Goal: Browse casually: Explore the website without a specific task or goal

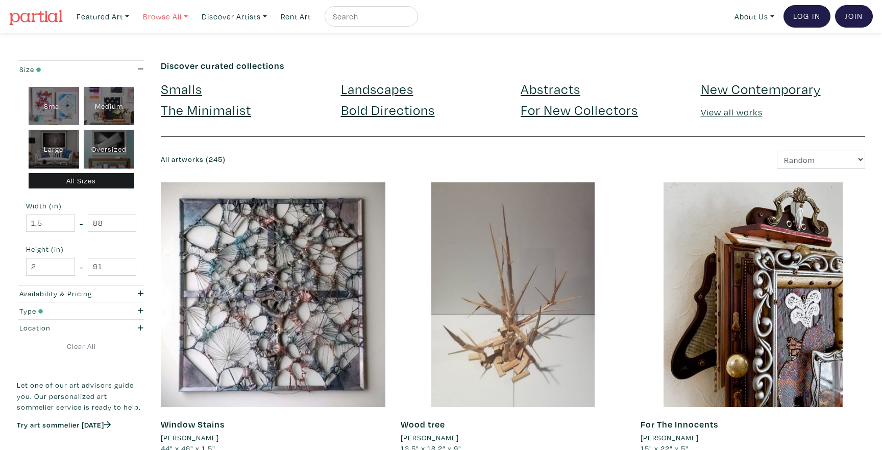
click at [134, 17] on link "Browse All" at bounding box center [103, 16] width 62 height 21
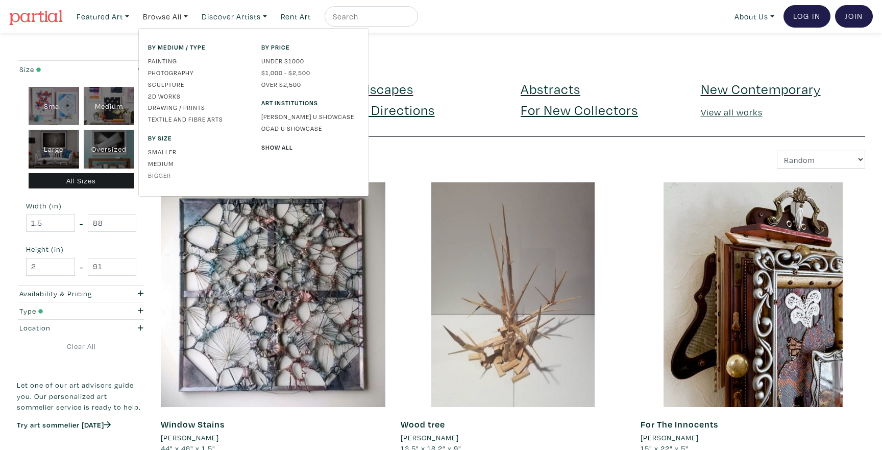
click at [169, 177] on link "Bigger" at bounding box center [197, 175] width 98 height 9
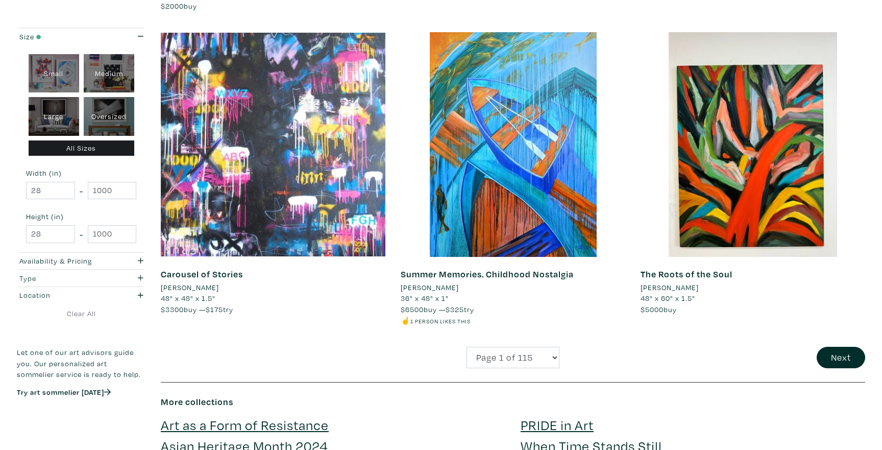
scroll to position [2343, 0]
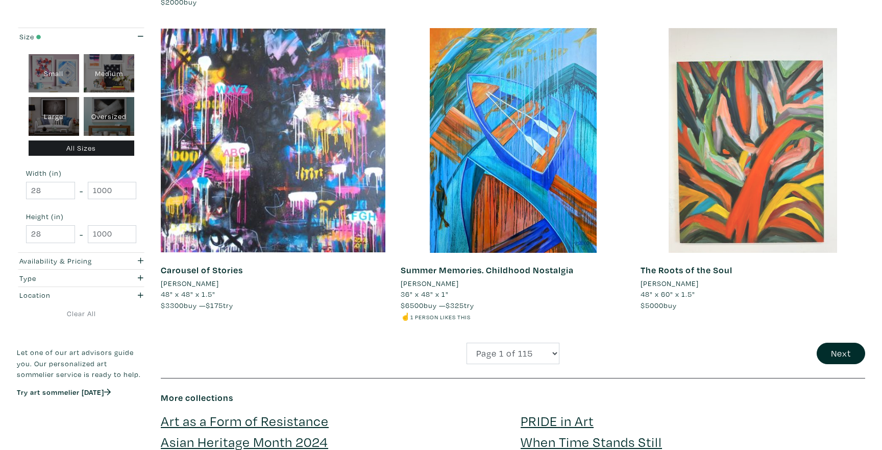
click at [752, 191] on div at bounding box center [753, 140] width 225 height 225
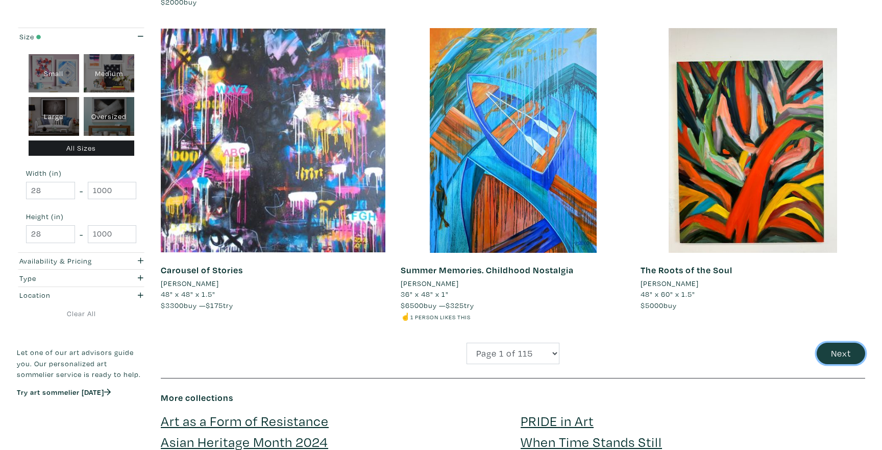
click at [842, 356] on button "Next" at bounding box center [841, 354] width 49 height 22
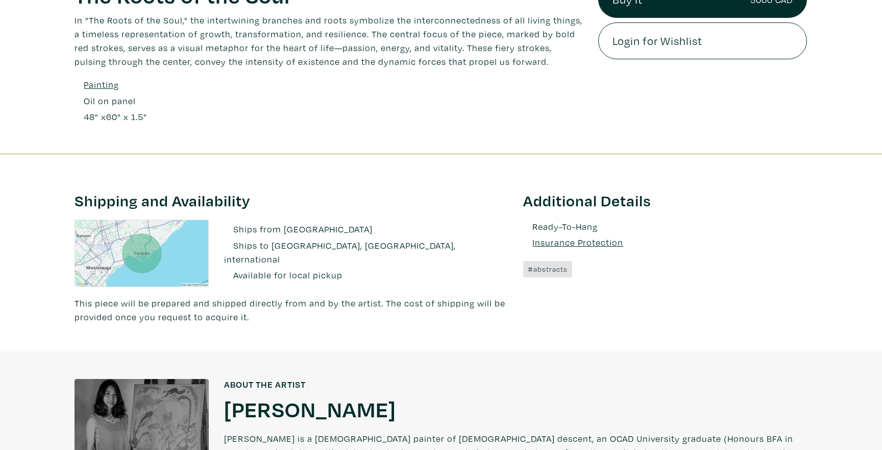
scroll to position [465, 0]
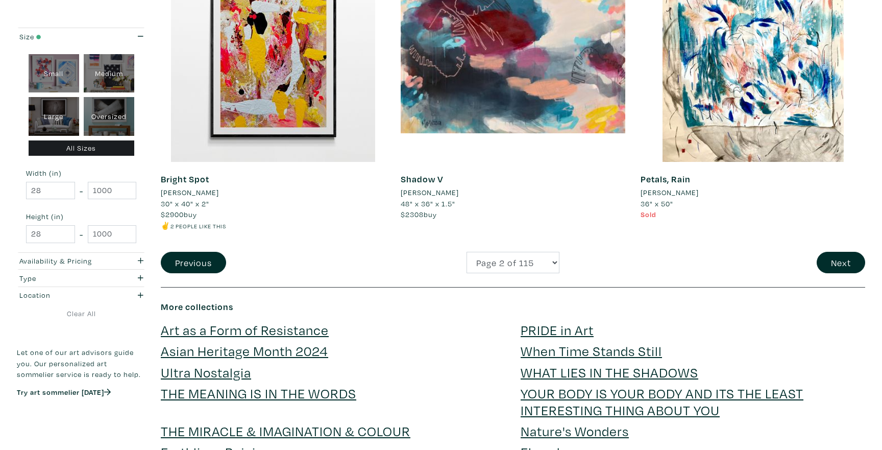
scroll to position [2458, 0]
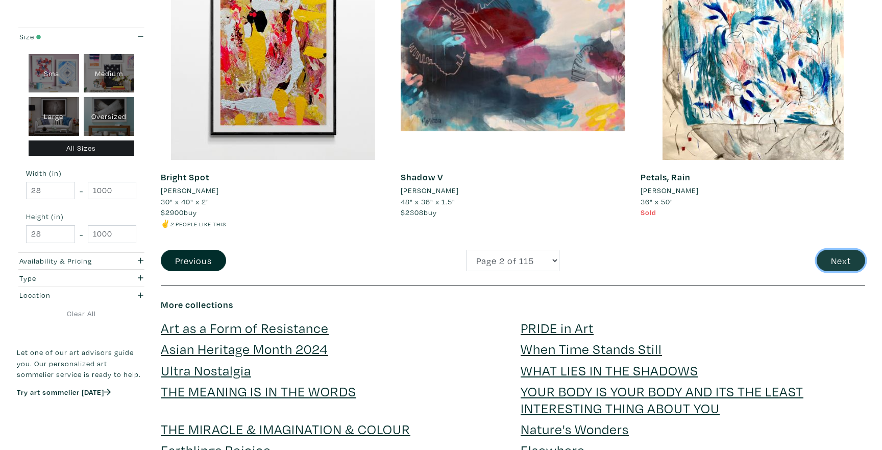
click at [825, 251] on button "Next" at bounding box center [841, 261] width 49 height 22
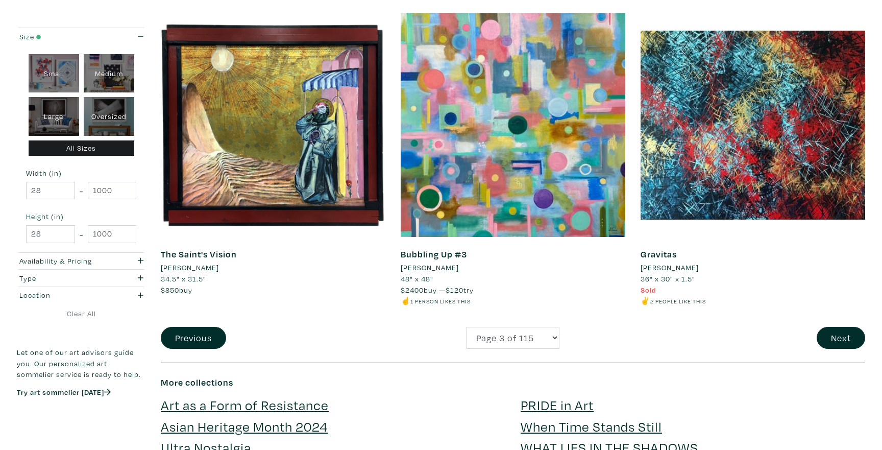
scroll to position [2376, 0]
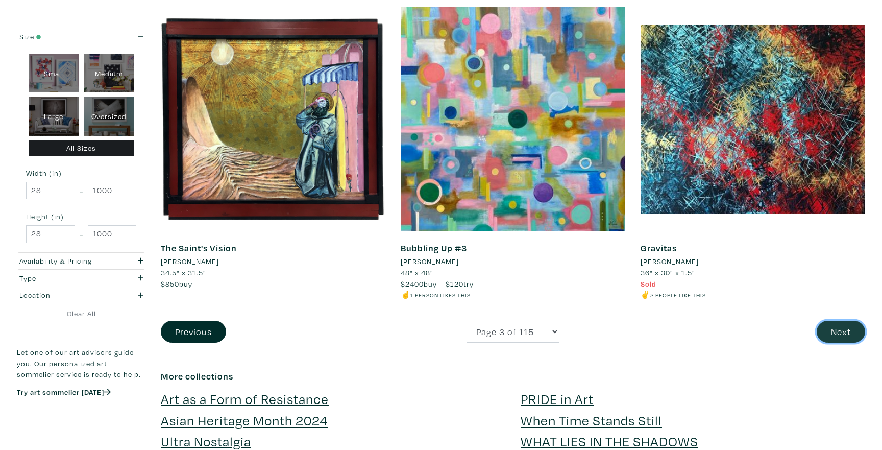
click at [825, 323] on button "Next" at bounding box center [841, 332] width 49 height 22
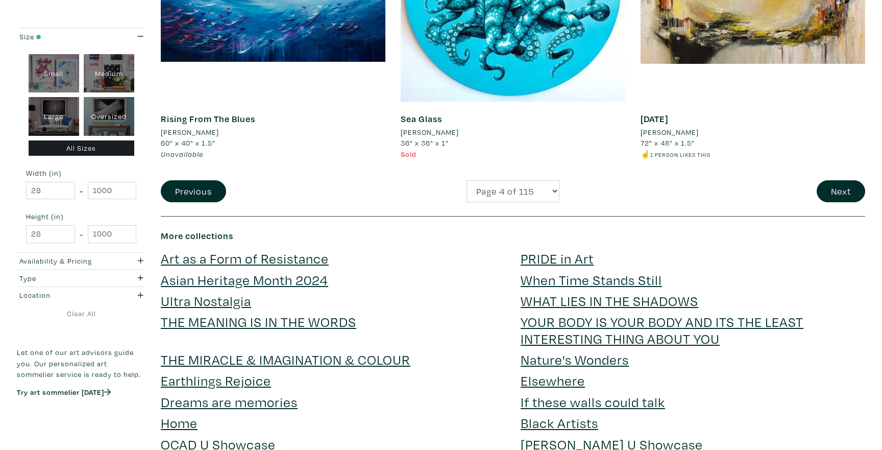
scroll to position [2504, 0]
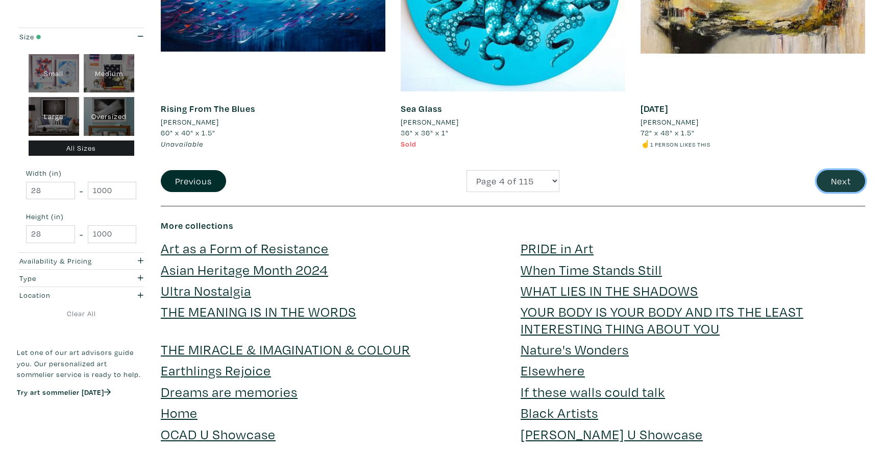
click at [817, 183] on button "Next" at bounding box center [841, 181] width 49 height 22
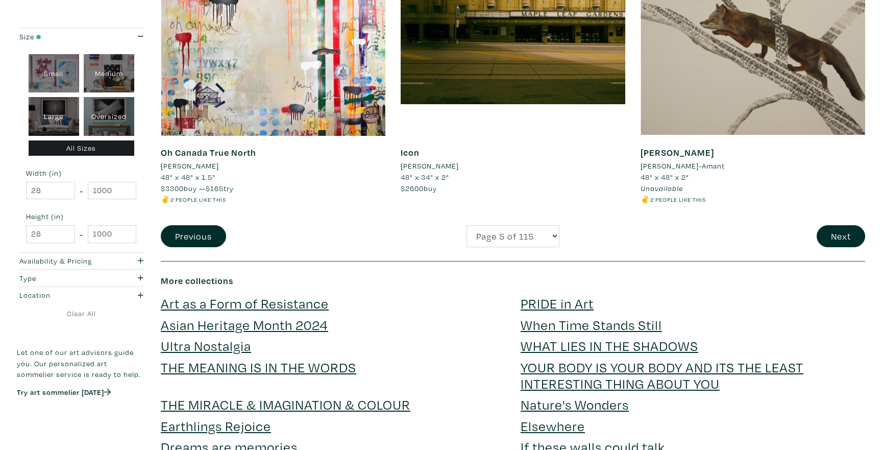
scroll to position [2472, 0]
click at [818, 245] on div "Next" at bounding box center [753, 236] width 240 height 22
click at [823, 240] on button "Next" at bounding box center [841, 236] width 49 height 22
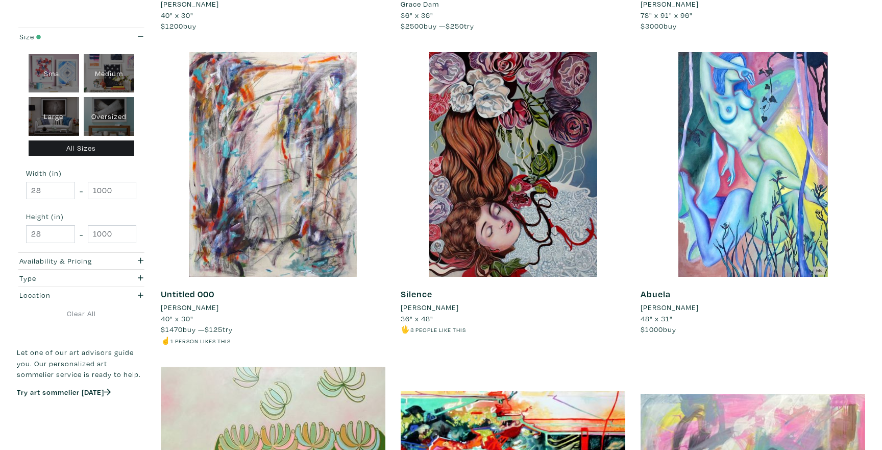
scroll to position [1697, 0]
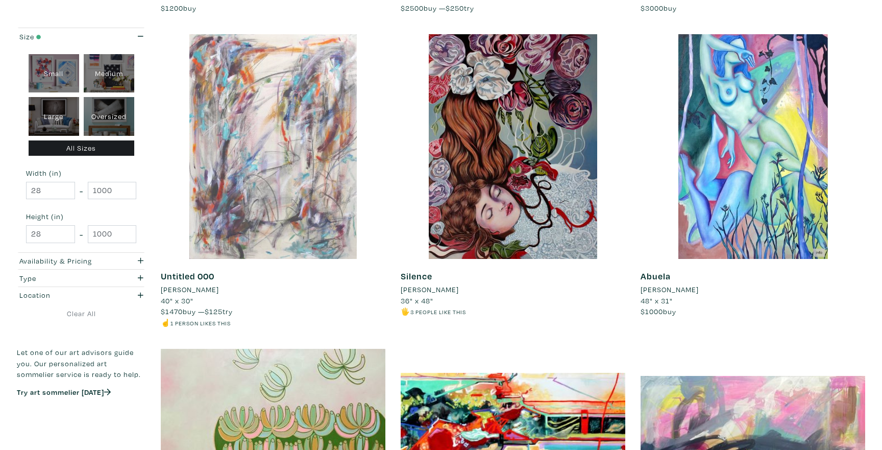
click at [327, 205] on div at bounding box center [273, 146] width 225 height 225
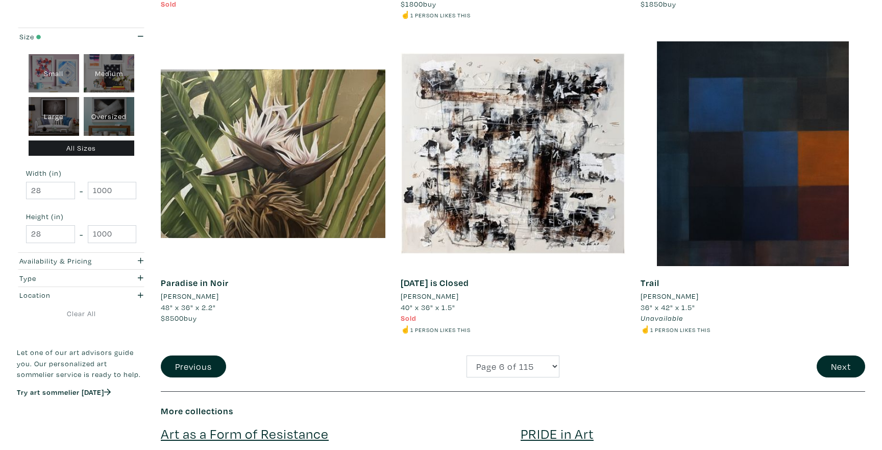
scroll to position [2320, 0]
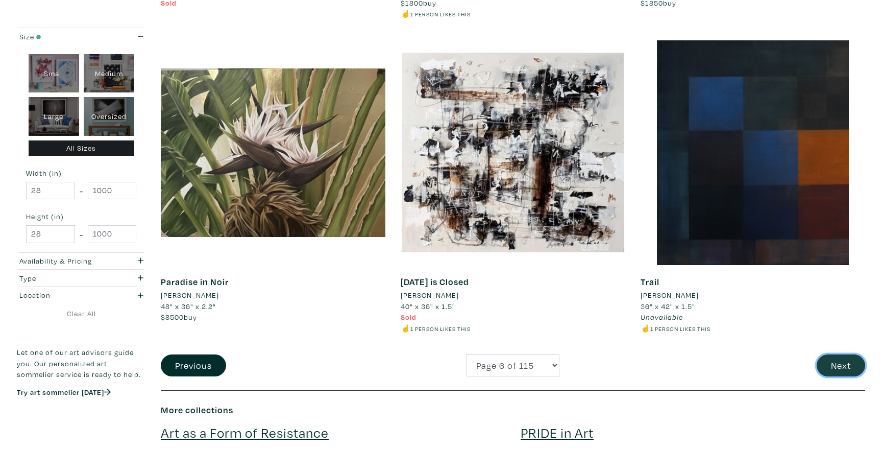
click at [834, 359] on button "Next" at bounding box center [841, 365] width 49 height 22
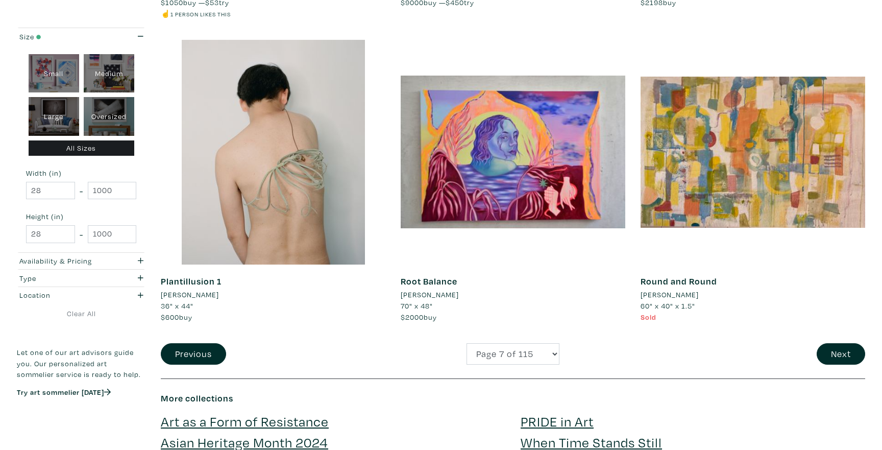
scroll to position [2351, 0]
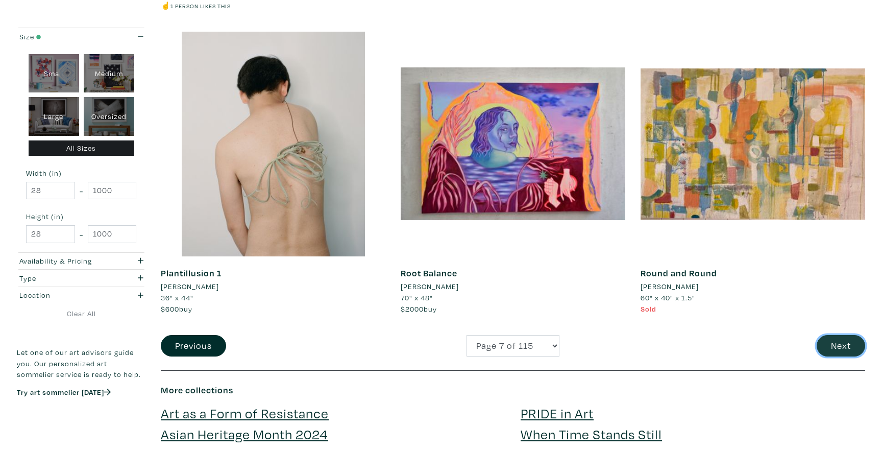
click at [837, 346] on button "Next" at bounding box center [841, 346] width 49 height 22
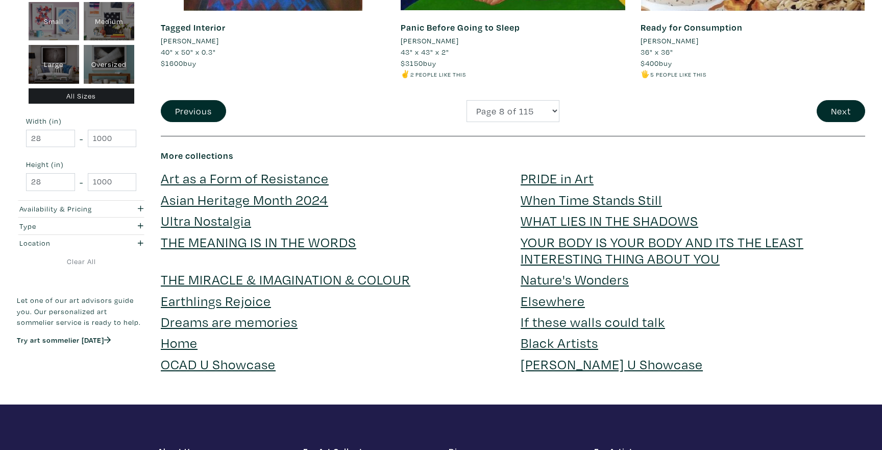
scroll to position [2604, 0]
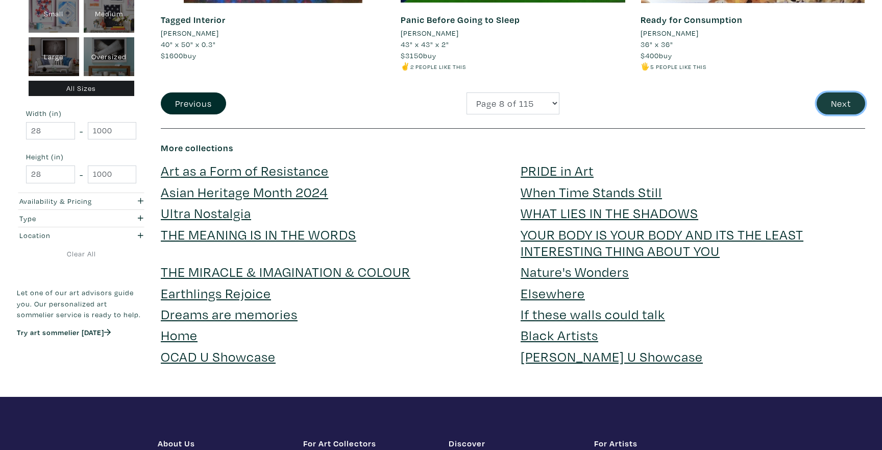
click at [833, 107] on button "Next" at bounding box center [841, 103] width 49 height 22
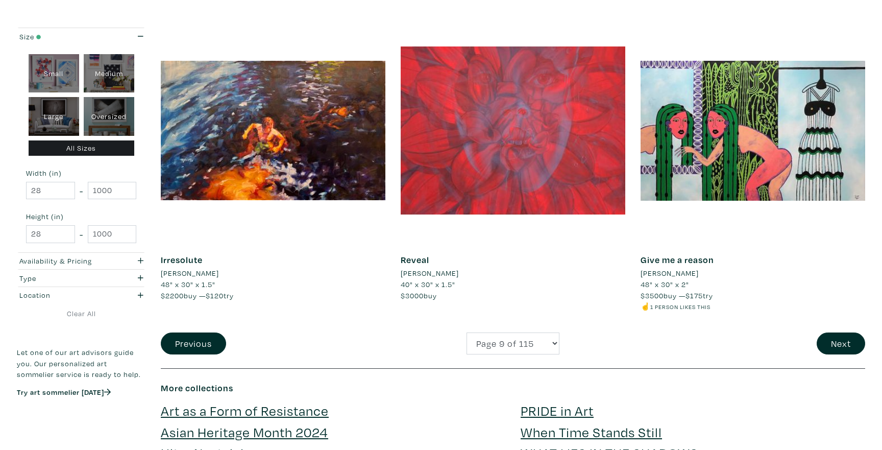
scroll to position [2369, 0]
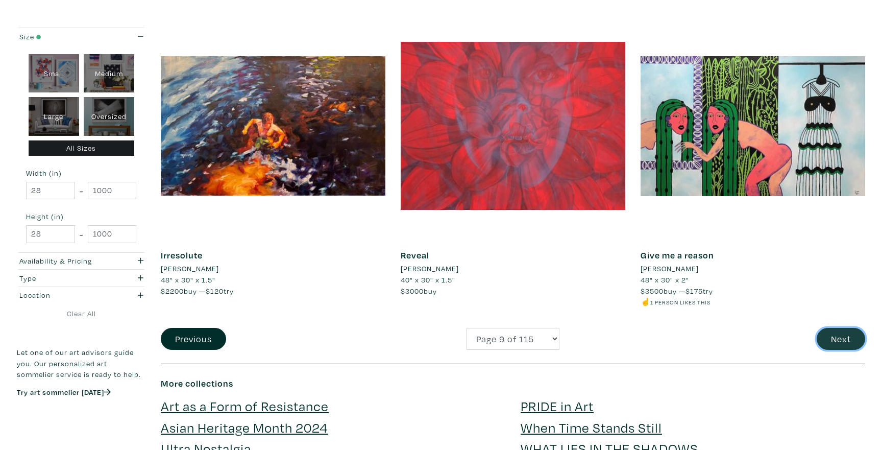
click at [835, 328] on button "Next" at bounding box center [841, 339] width 49 height 22
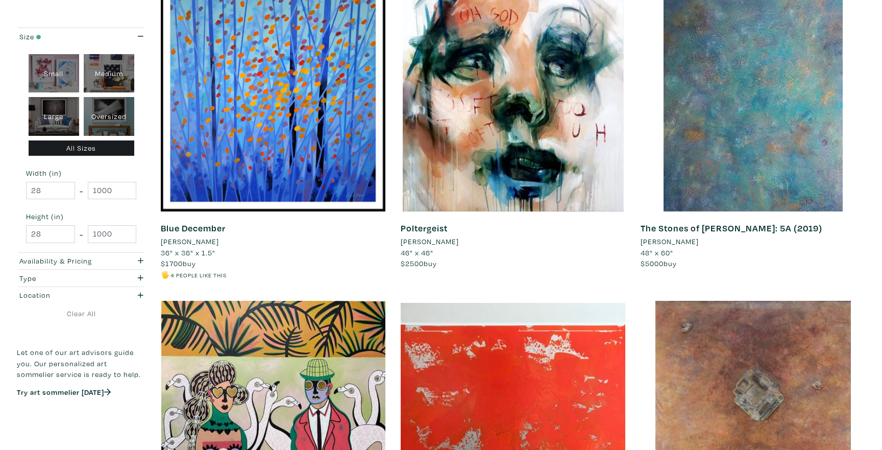
scroll to position [2270, 0]
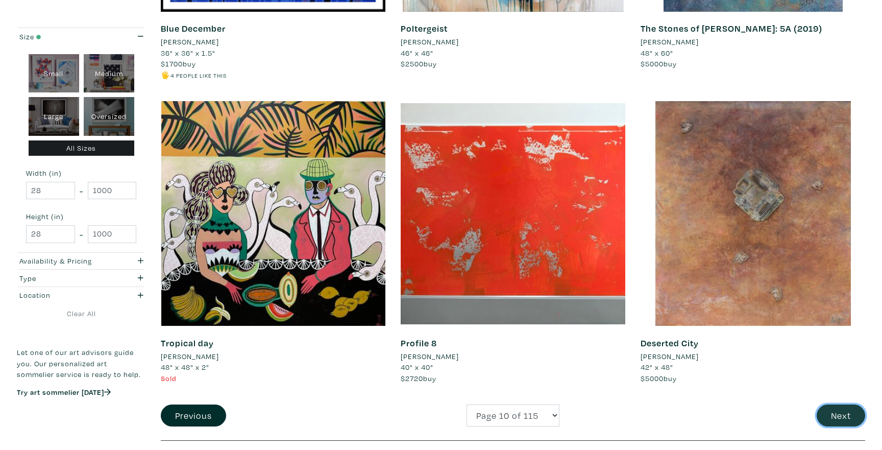
click at [819, 420] on button "Next" at bounding box center [841, 415] width 49 height 22
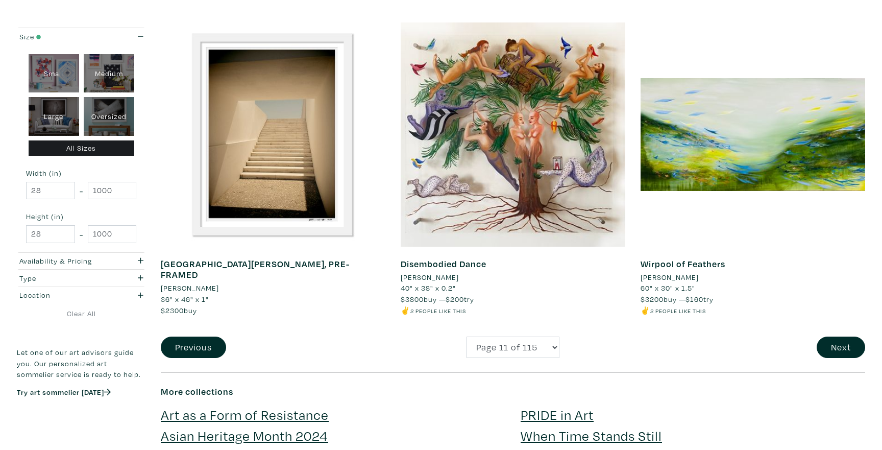
scroll to position [2500, 0]
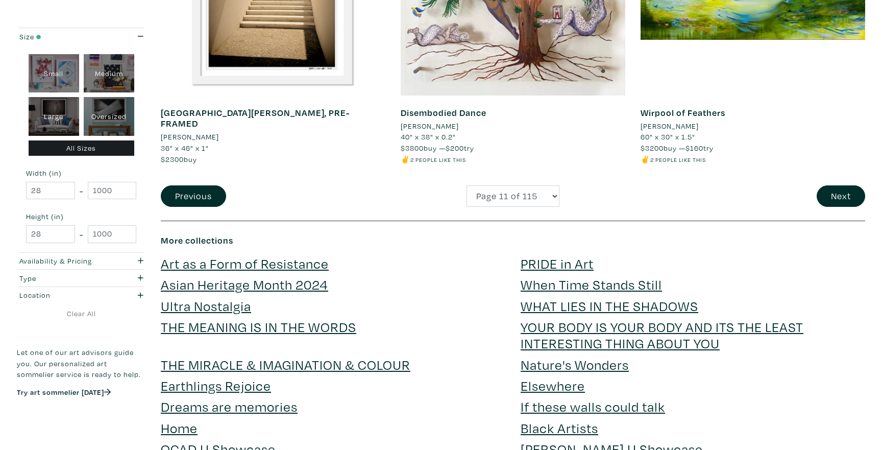
drag, startPoint x: 637, startPoint y: 389, endPoint x: 782, endPoint y: 236, distance: 210.2
click at [782, 236] on div "More collections Art as a Form of Resistance PRIDE in Art Asian Heritage Month …" at bounding box center [513, 348] width 705 height 227
click at [777, 199] on div "Next" at bounding box center [753, 196] width 240 height 22
click at [835, 194] on button "Next" at bounding box center [841, 196] width 49 height 22
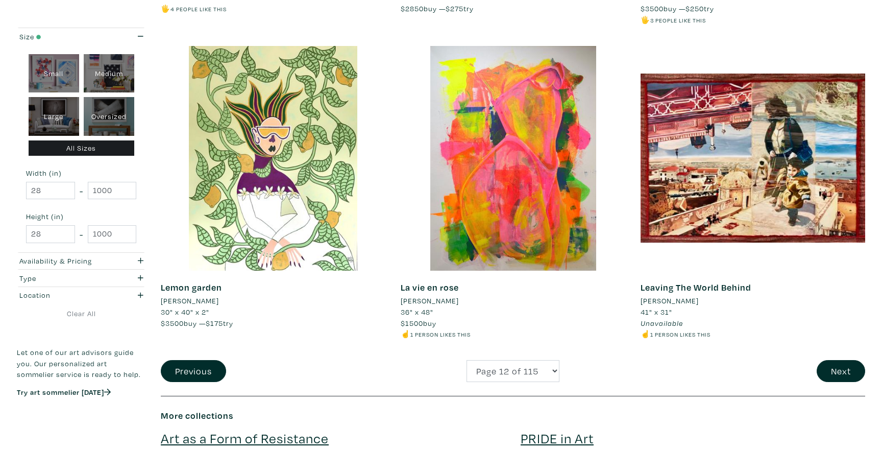
scroll to position [2365, 0]
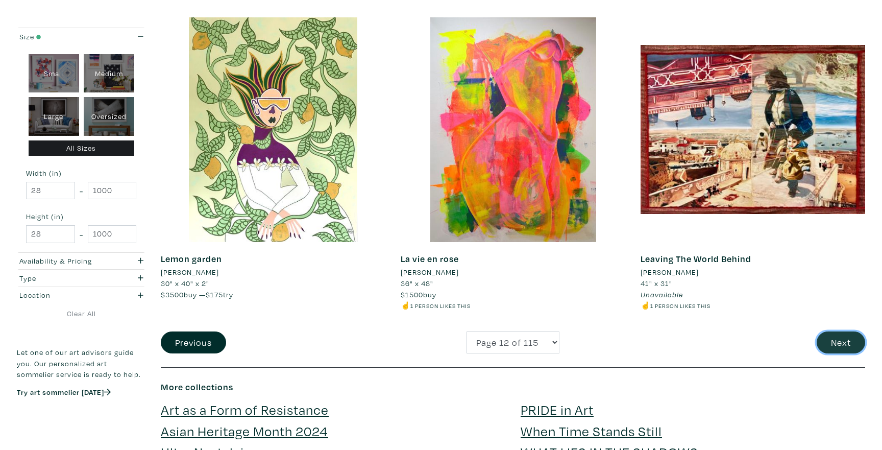
click at [825, 345] on button "Next" at bounding box center [841, 342] width 49 height 22
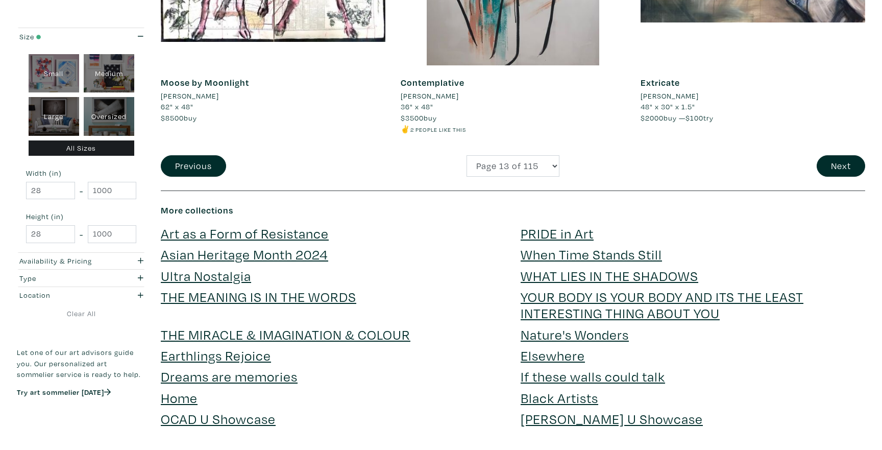
scroll to position [2536, 0]
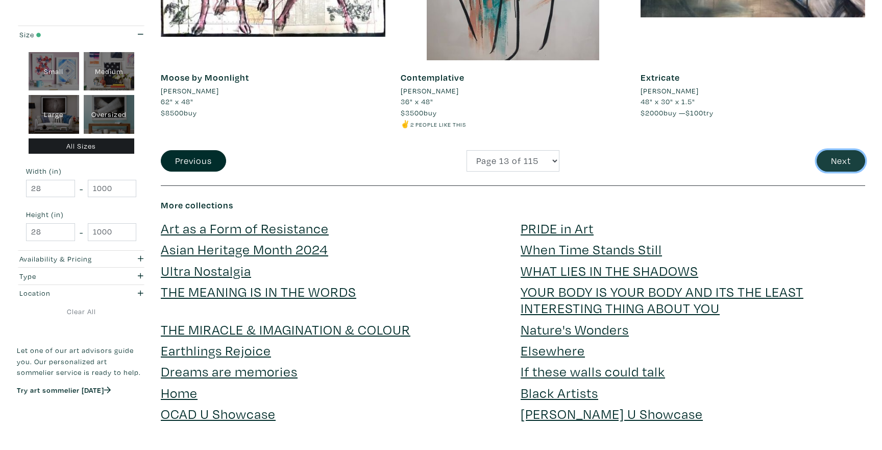
click at [820, 161] on button "Next" at bounding box center [841, 161] width 49 height 22
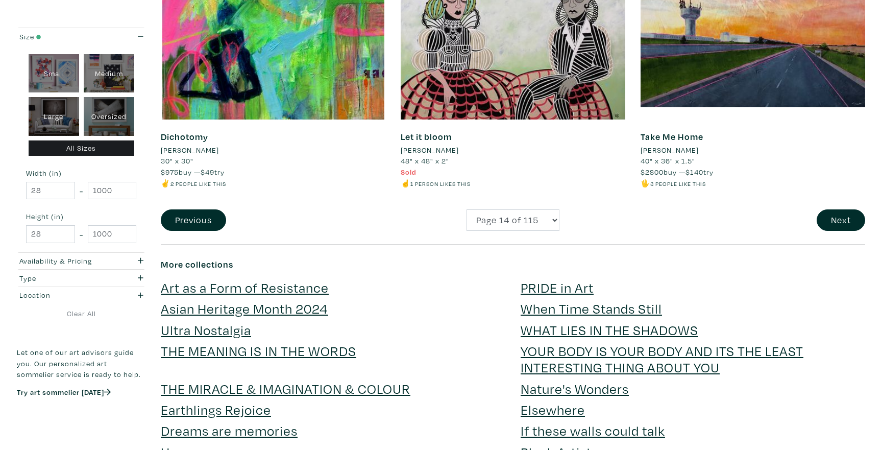
scroll to position [2477, 0]
click at [829, 212] on button "Next" at bounding box center [841, 220] width 49 height 22
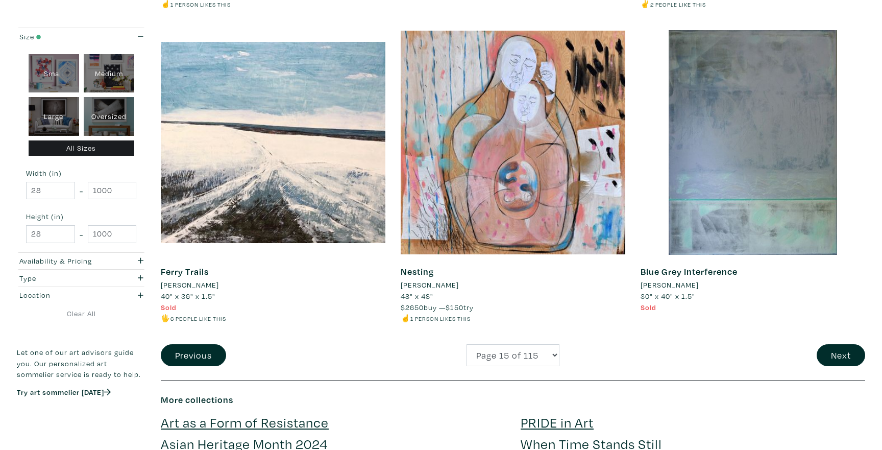
scroll to position [2368, 0]
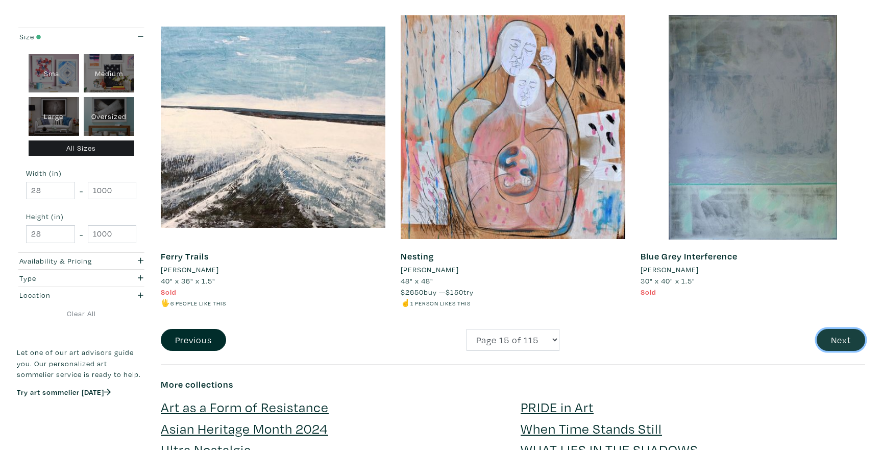
click at [844, 337] on button "Next" at bounding box center [841, 340] width 49 height 22
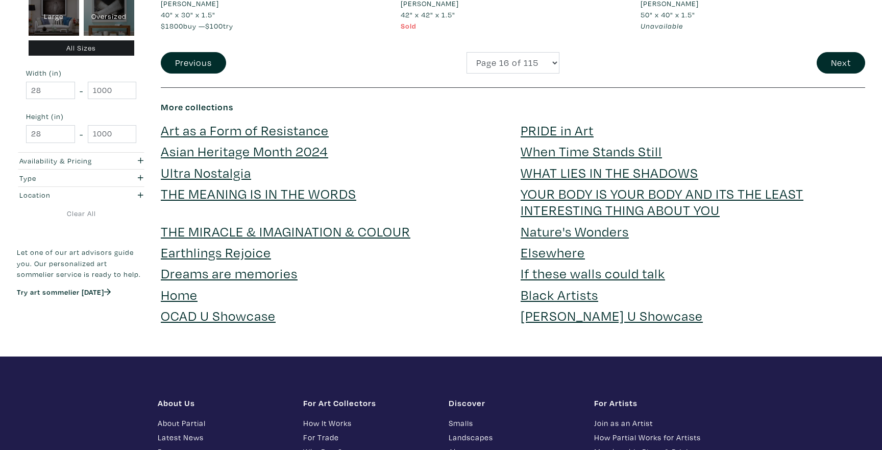
scroll to position [2646, 0]
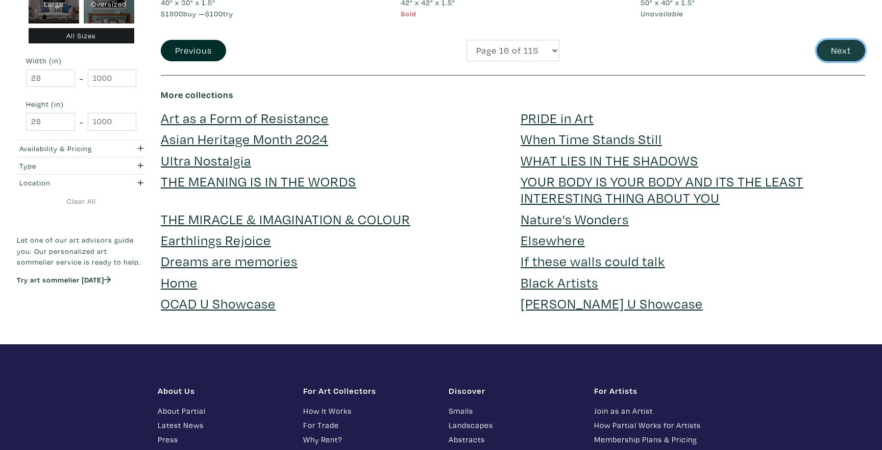
click at [837, 54] on button "Next" at bounding box center [841, 51] width 49 height 22
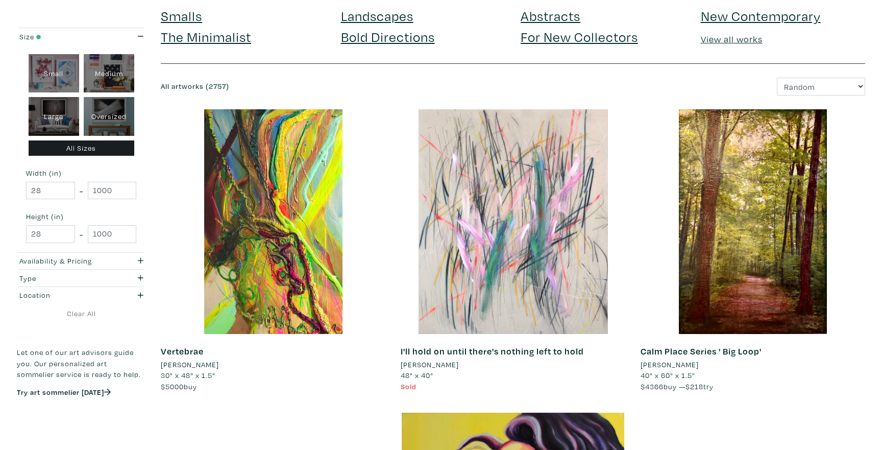
scroll to position [76, 0]
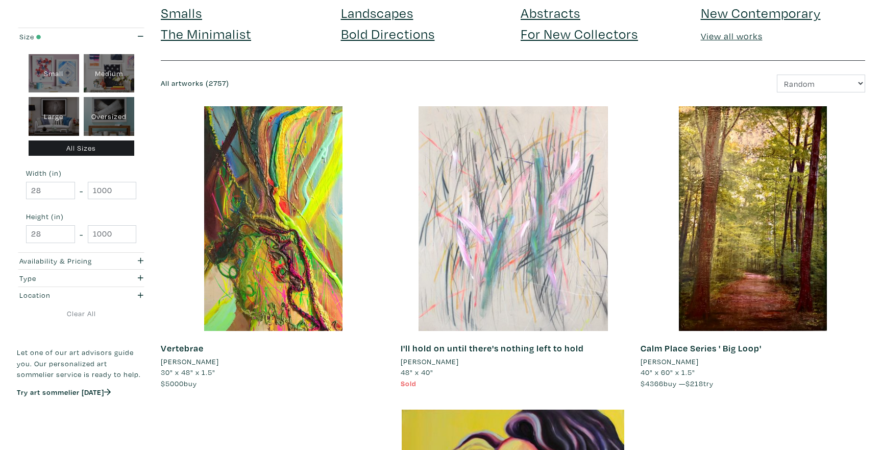
click at [500, 235] on div at bounding box center [513, 218] width 225 height 225
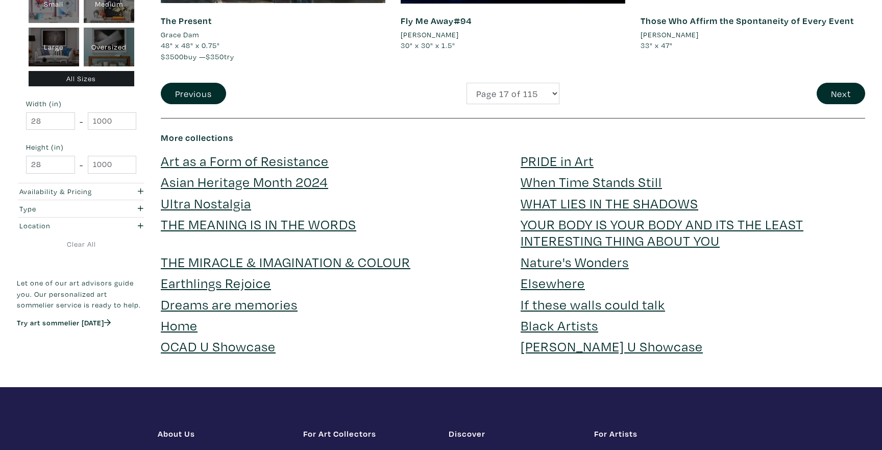
scroll to position [2574, 0]
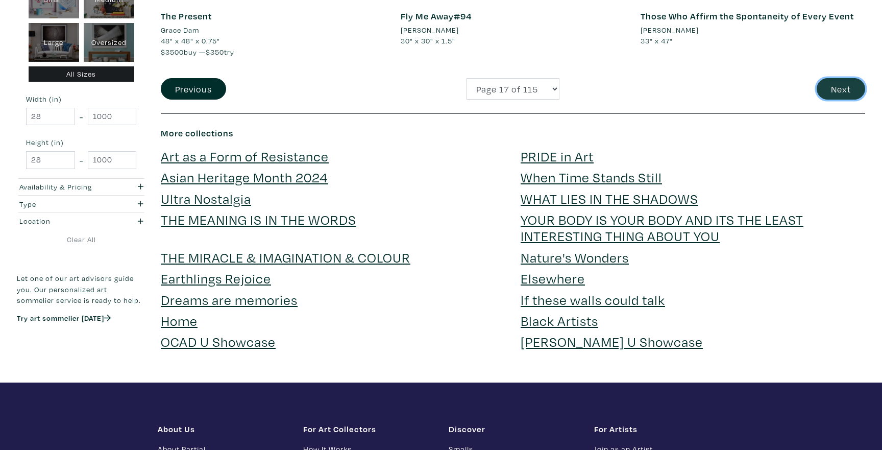
click at [839, 98] on button "Next" at bounding box center [841, 89] width 49 height 22
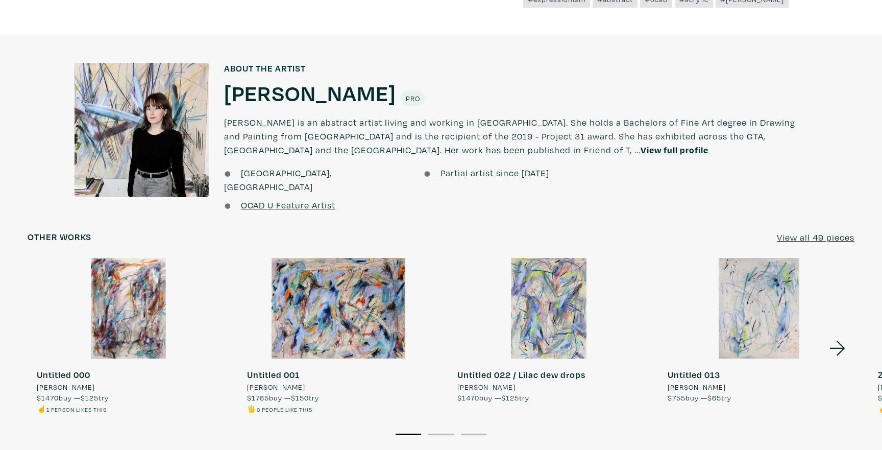
scroll to position [764, 0]
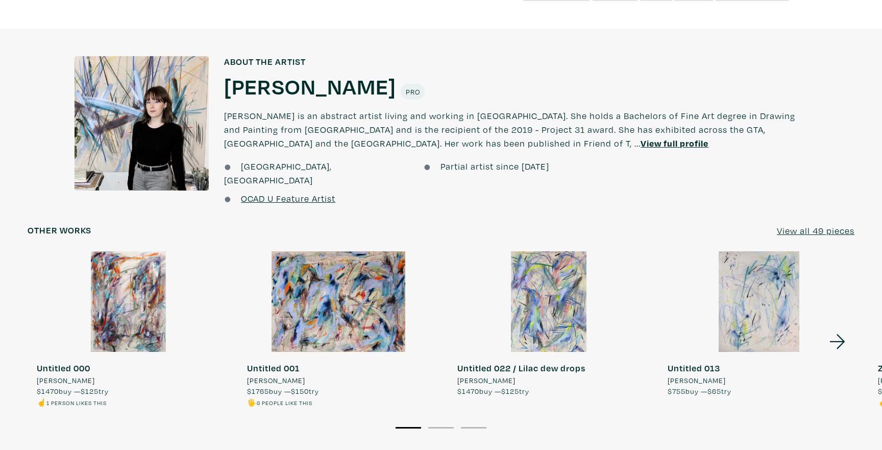
click at [841, 328] on icon at bounding box center [837, 342] width 35 height 28
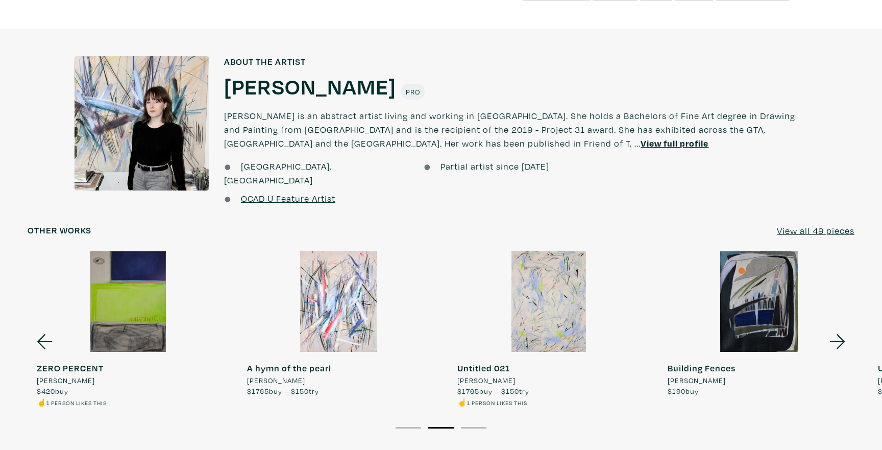
click at [841, 328] on icon at bounding box center [837, 342] width 35 height 28
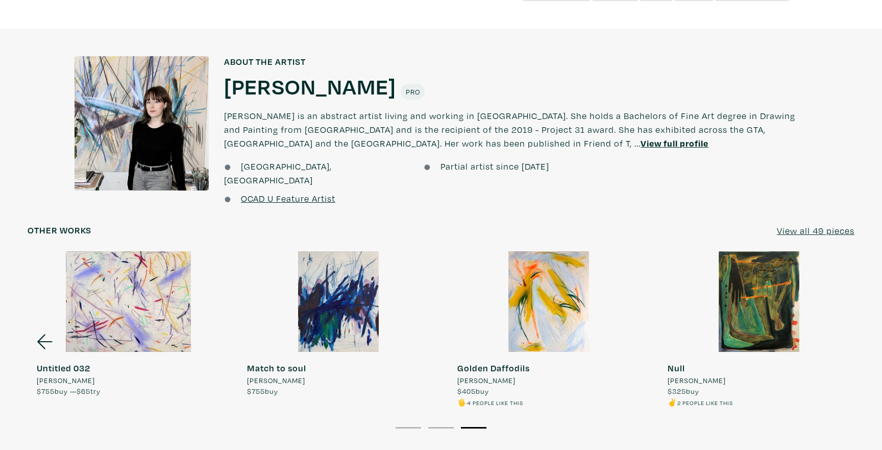
click at [805, 225] on u "View all 49 pieces" at bounding box center [816, 231] width 78 height 12
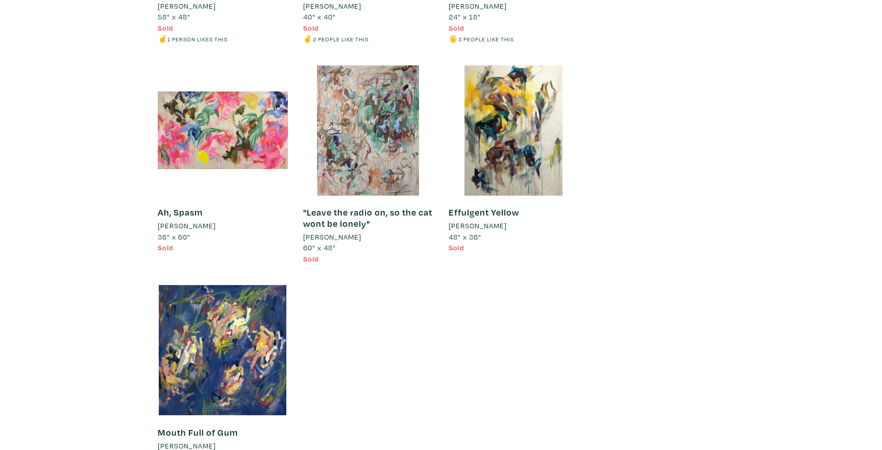
scroll to position [4178, 0]
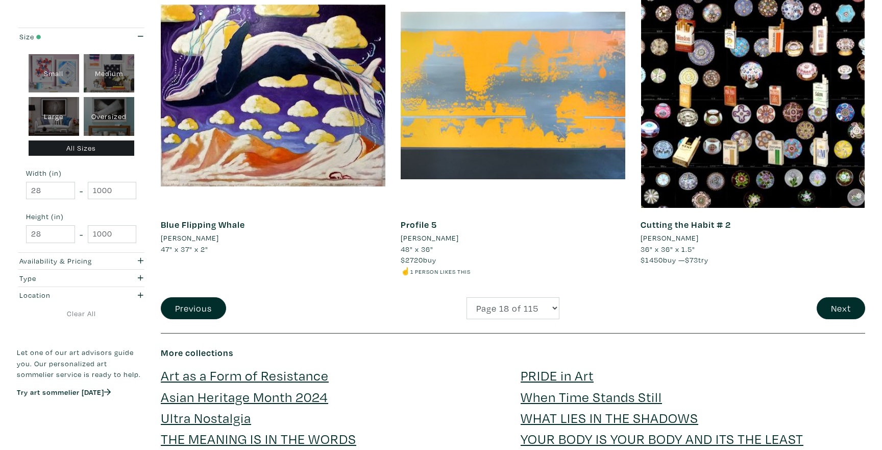
scroll to position [2385, 0]
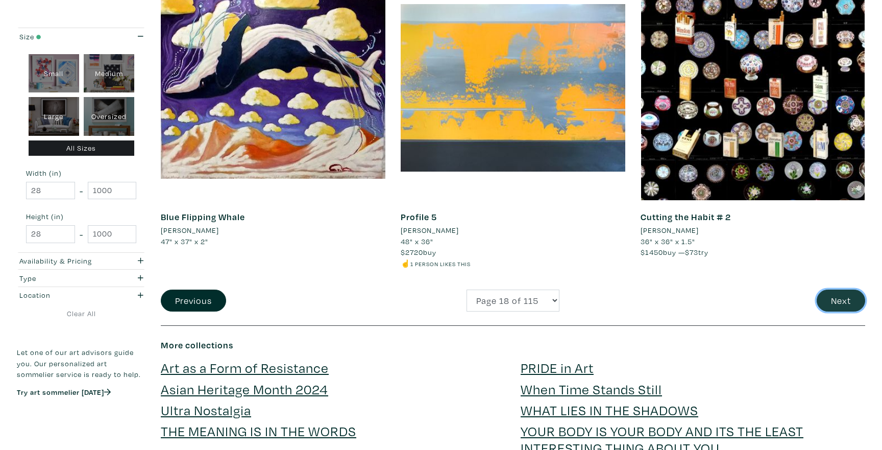
click at [847, 302] on button "Next" at bounding box center [841, 300] width 49 height 22
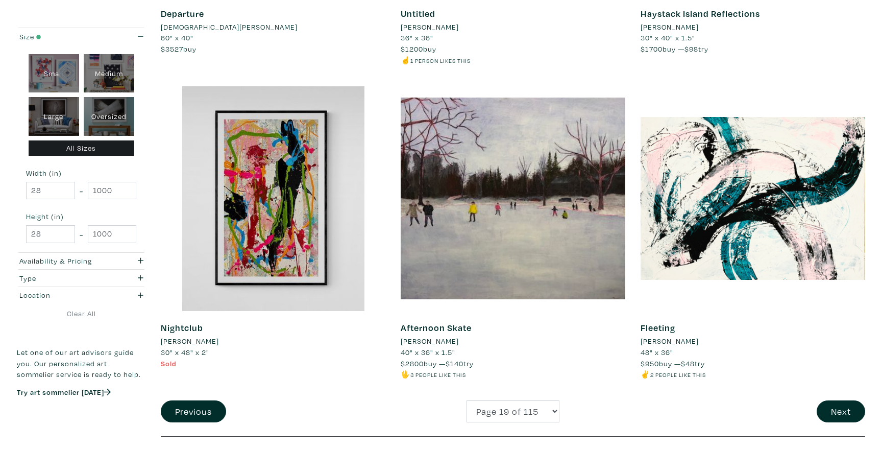
scroll to position [2309, 0]
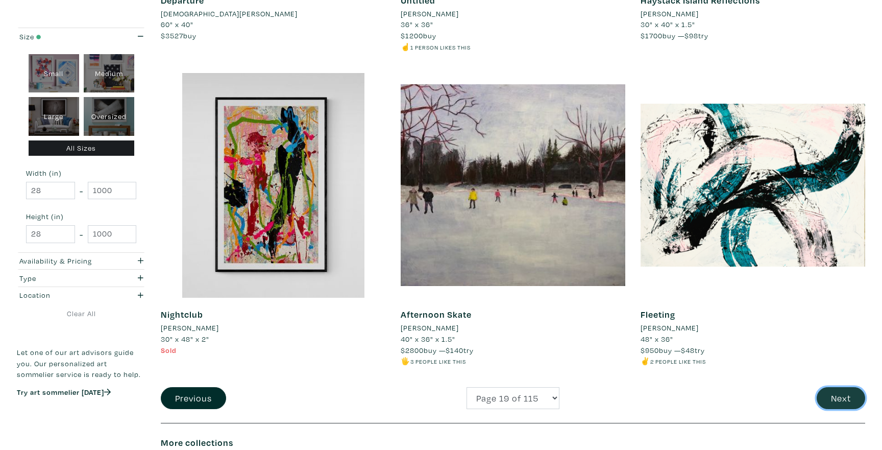
click at [823, 399] on button "Next" at bounding box center [841, 398] width 49 height 22
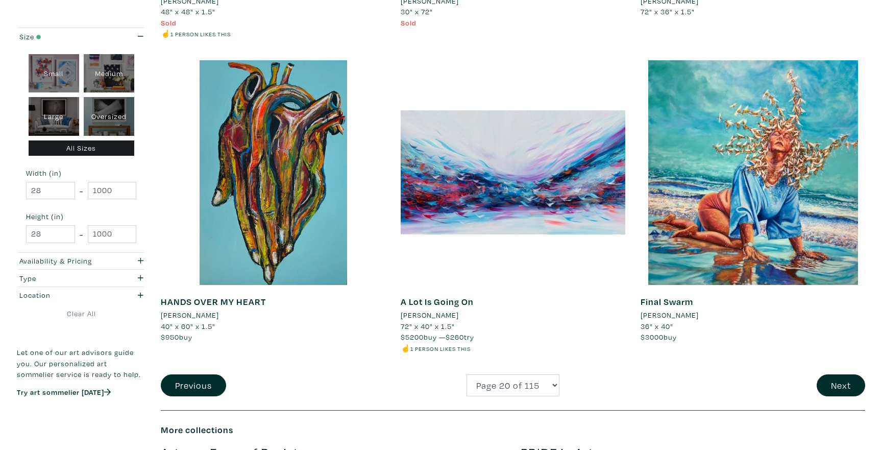
scroll to position [2301, 0]
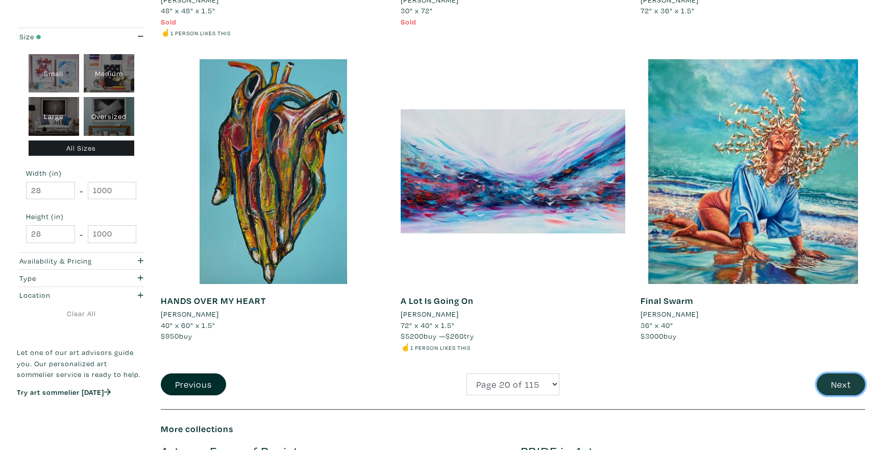
click at [823, 379] on button "Next" at bounding box center [841, 384] width 49 height 22
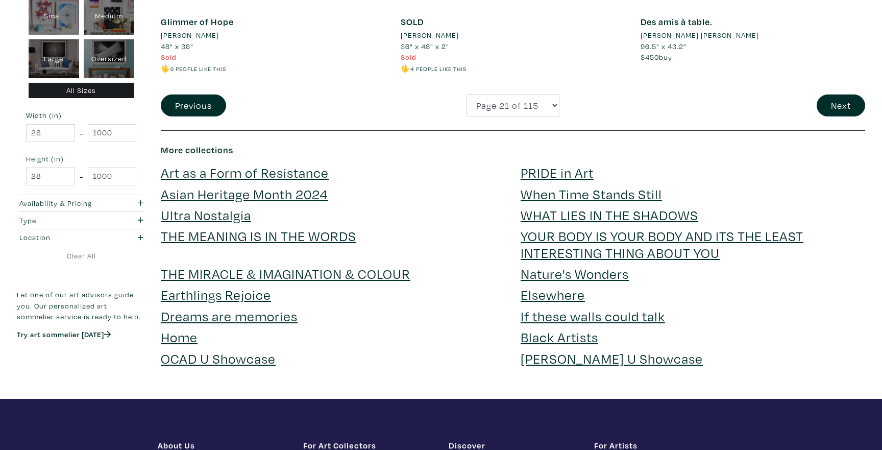
scroll to position [2581, 0]
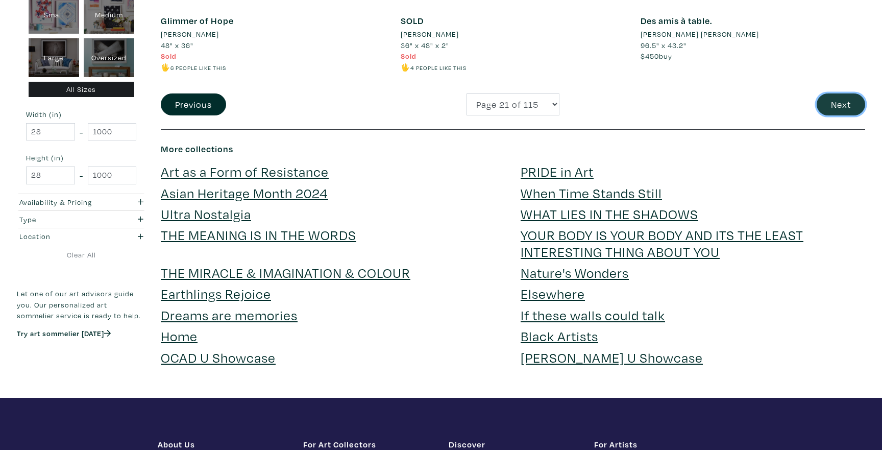
click at [847, 104] on button "Next" at bounding box center [841, 104] width 49 height 22
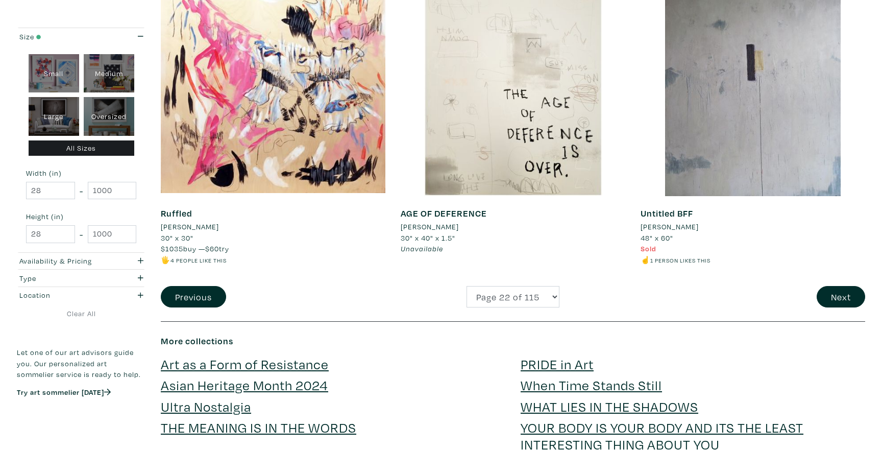
scroll to position [2435, 0]
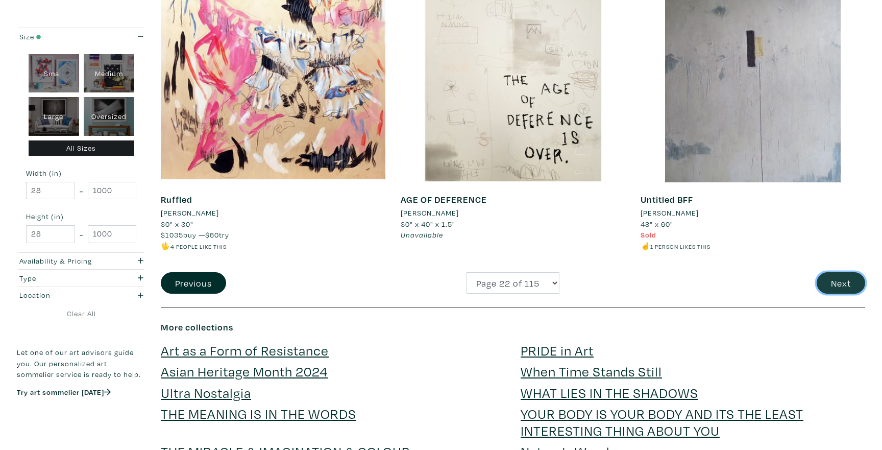
click at [836, 273] on button "Next" at bounding box center [841, 283] width 49 height 22
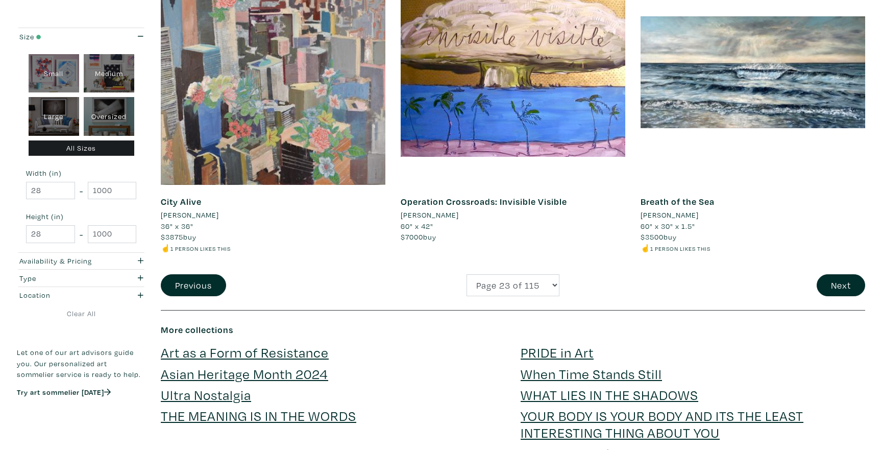
scroll to position [2403, 0]
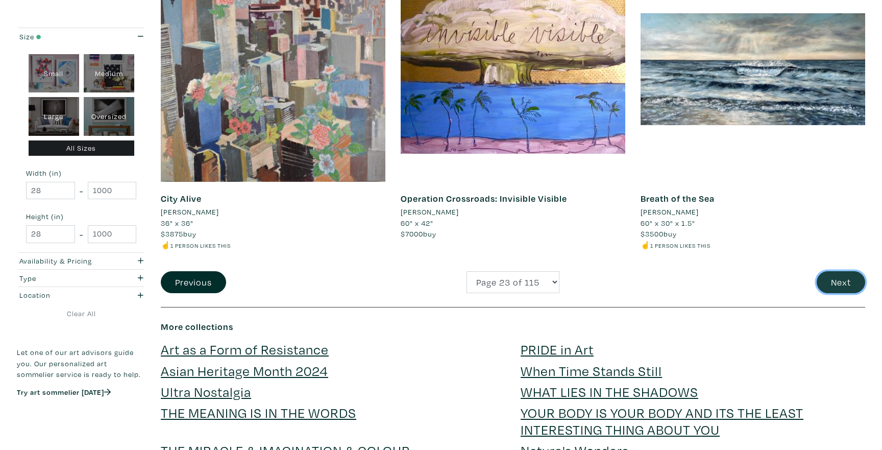
click at [840, 271] on button "Next" at bounding box center [841, 282] width 49 height 22
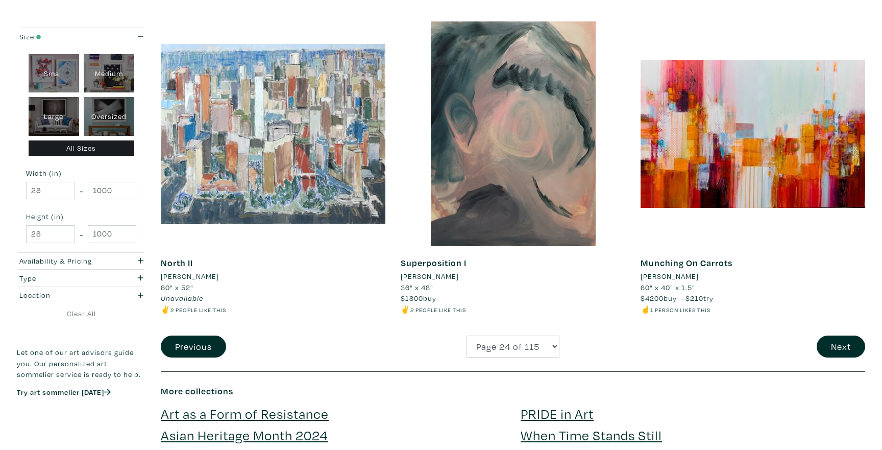
scroll to position [2337, 0]
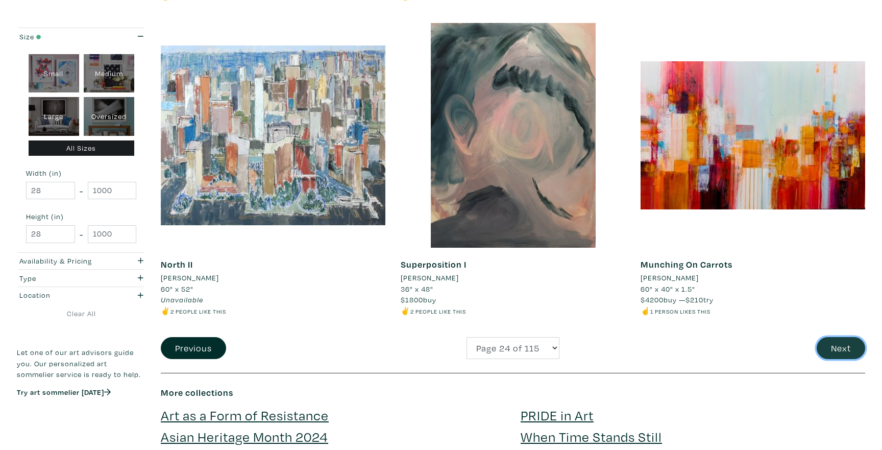
click at [832, 340] on button "Next" at bounding box center [841, 348] width 49 height 22
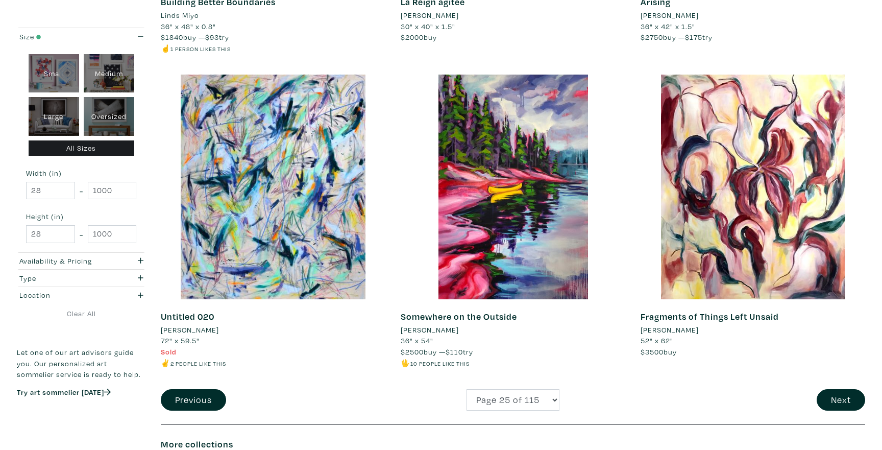
scroll to position [2296, 0]
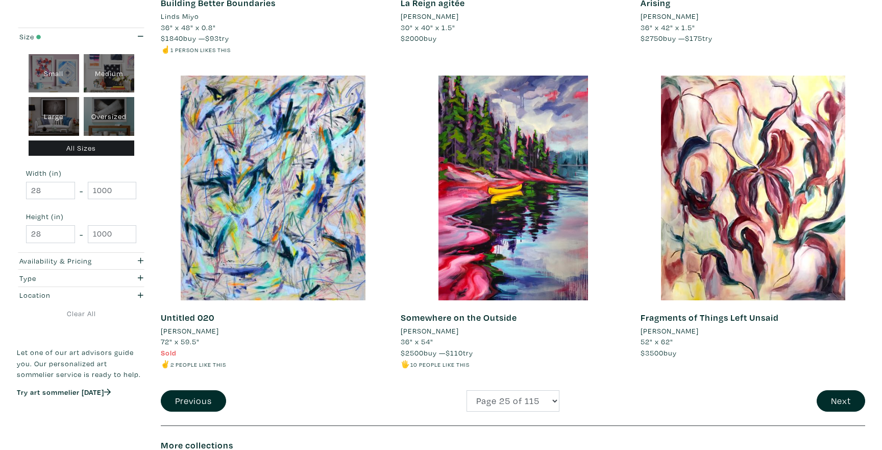
click at [844, 408] on button "Next" at bounding box center [841, 401] width 49 height 22
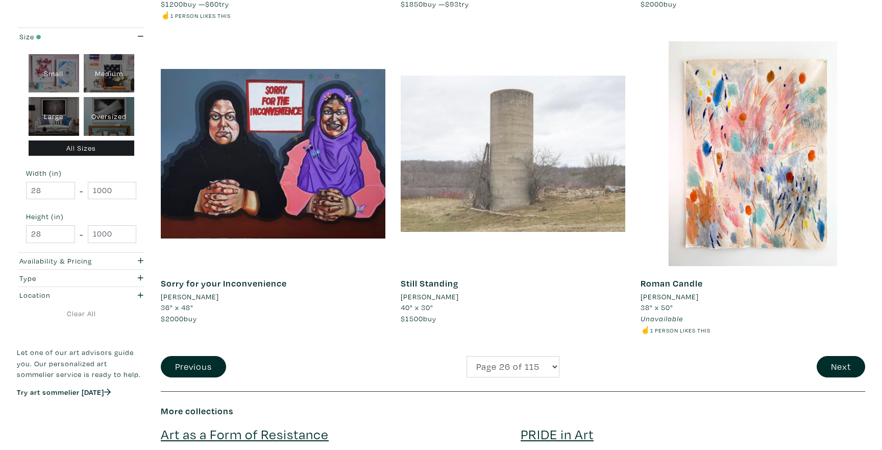
scroll to position [2331, 0]
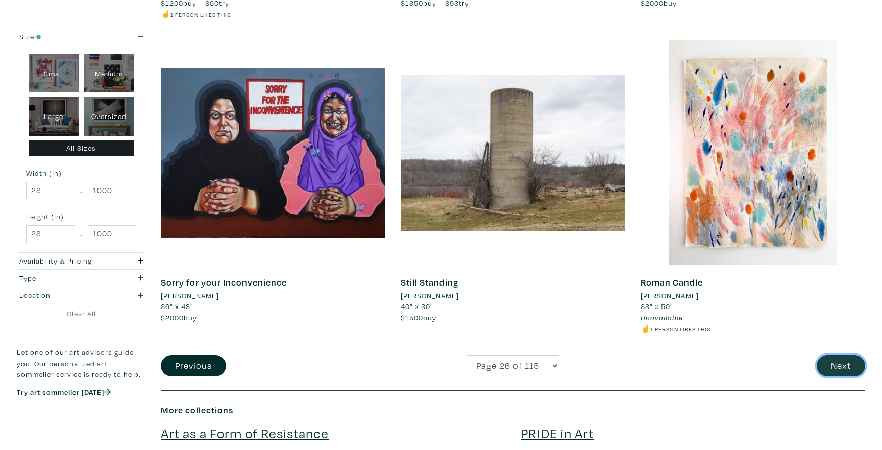
click at [836, 365] on button "Next" at bounding box center [841, 366] width 49 height 22
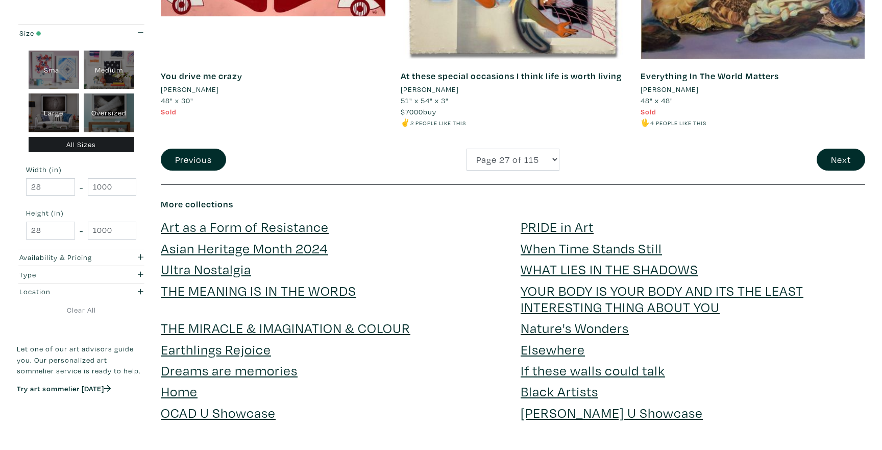
scroll to position [2548, 0]
click at [824, 161] on button "Next" at bounding box center [841, 159] width 49 height 22
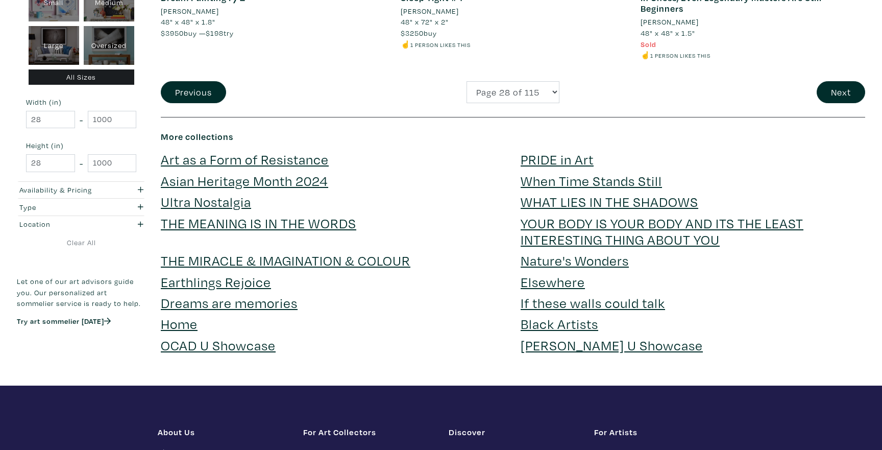
scroll to position [2617, 0]
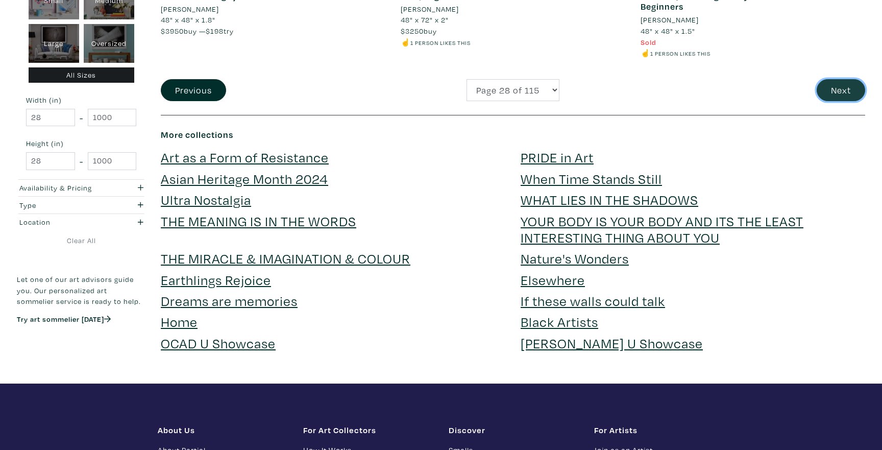
click at [823, 90] on button "Next" at bounding box center [841, 90] width 49 height 22
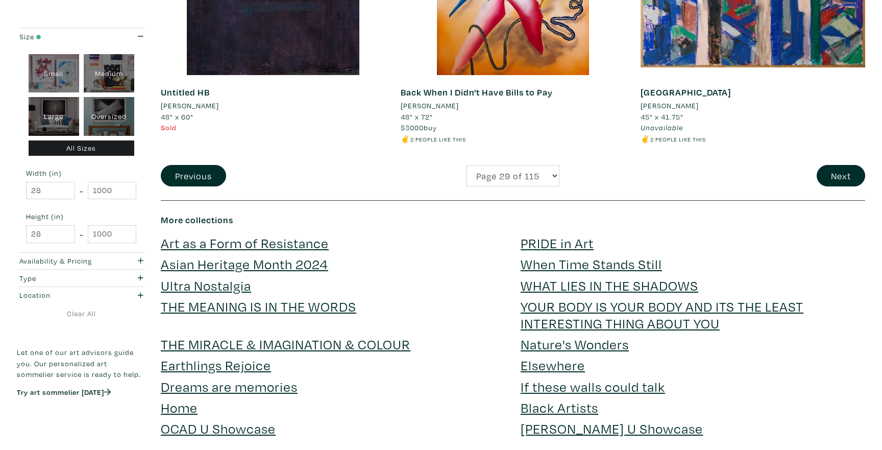
scroll to position [2564, 0]
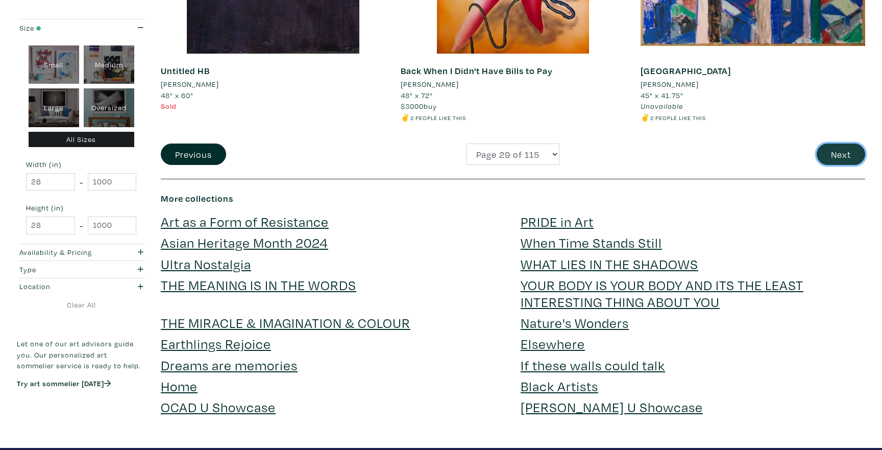
click at [830, 157] on button "Next" at bounding box center [841, 154] width 49 height 22
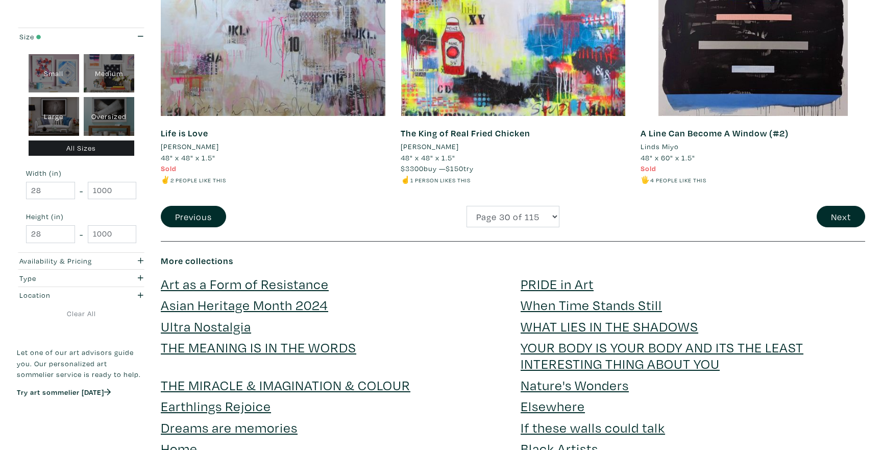
scroll to position [2503, 0]
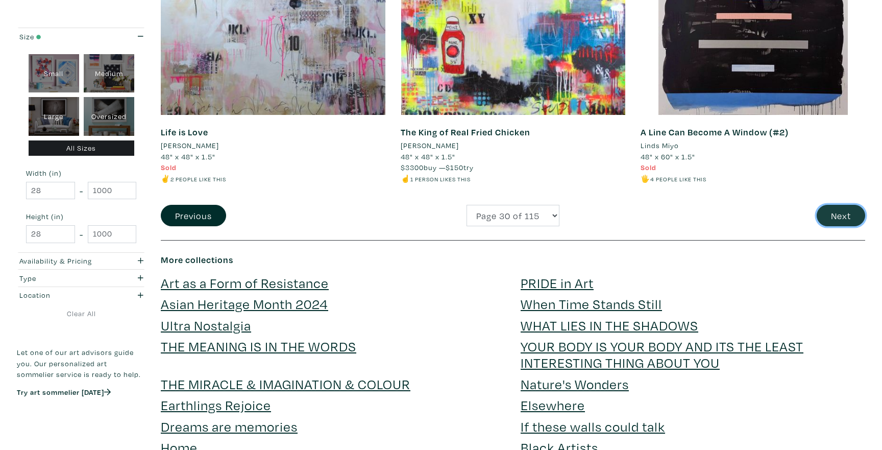
click at [828, 212] on button "Next" at bounding box center [841, 216] width 49 height 22
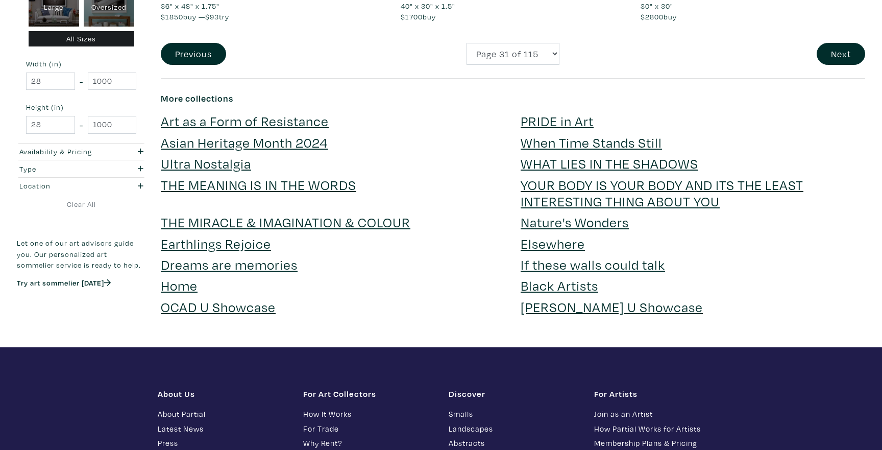
scroll to position [2653, 0]
click at [851, 45] on button "Next" at bounding box center [841, 54] width 49 height 22
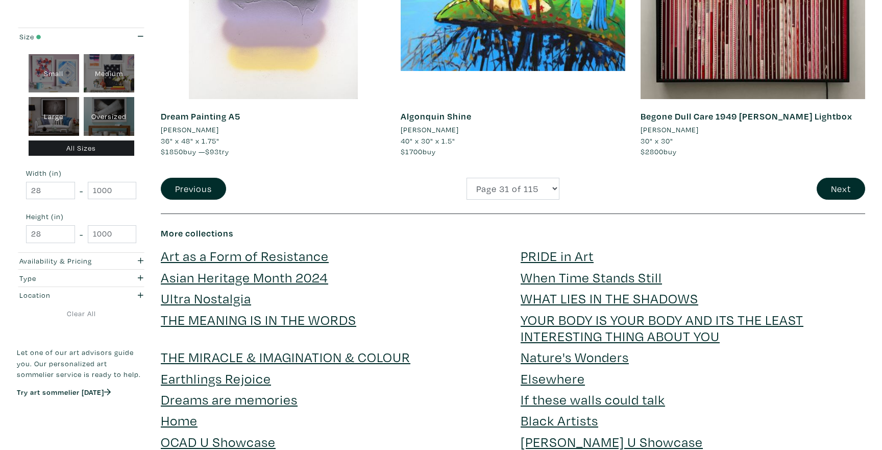
scroll to position [2518, 0]
click at [838, 167] on div "Begone Dull Care 1949 Norman McLaren Lightbox Hugo Cantin 30" x 30" $2800 buy #…" at bounding box center [753, 26] width 240 height 303
click at [841, 178] on button "Next" at bounding box center [841, 189] width 49 height 22
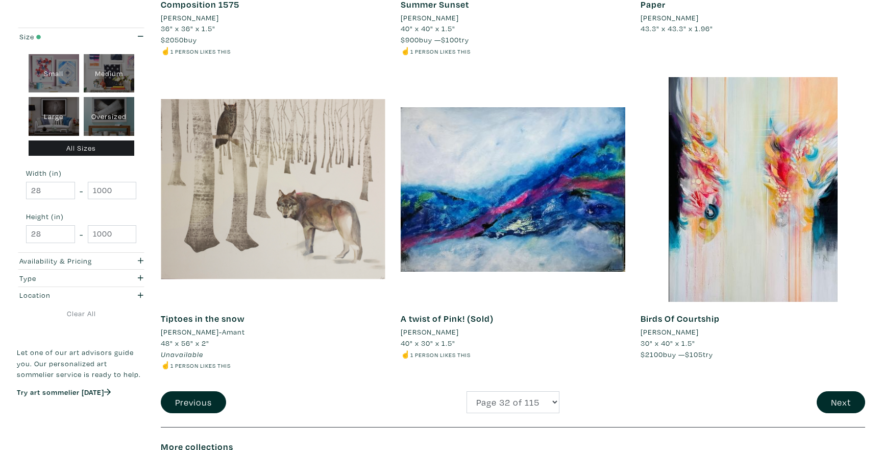
scroll to position [2335, 0]
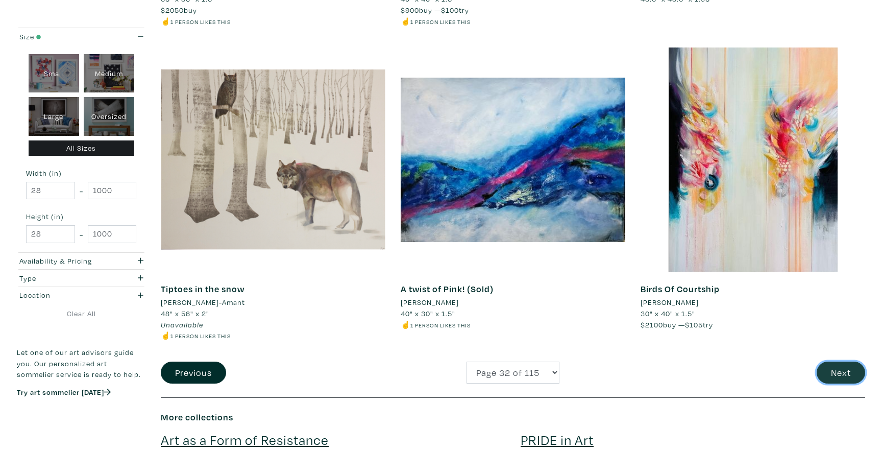
click at [829, 372] on button "Next" at bounding box center [841, 372] width 49 height 22
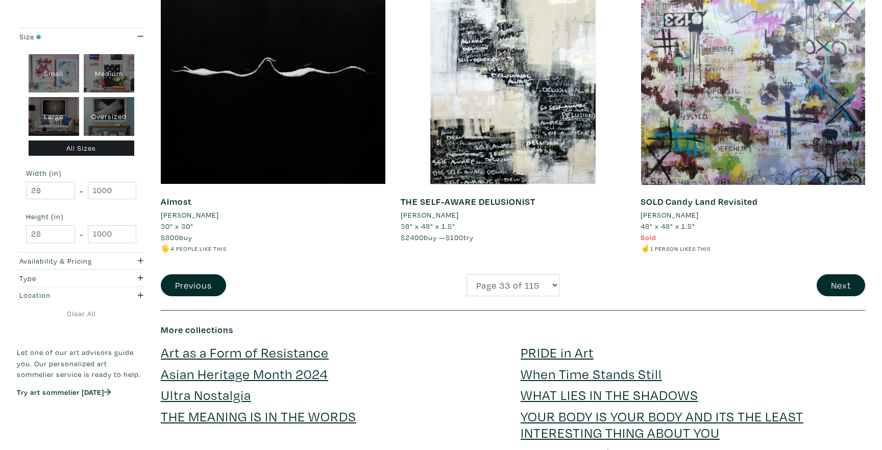
scroll to position [2433, 0]
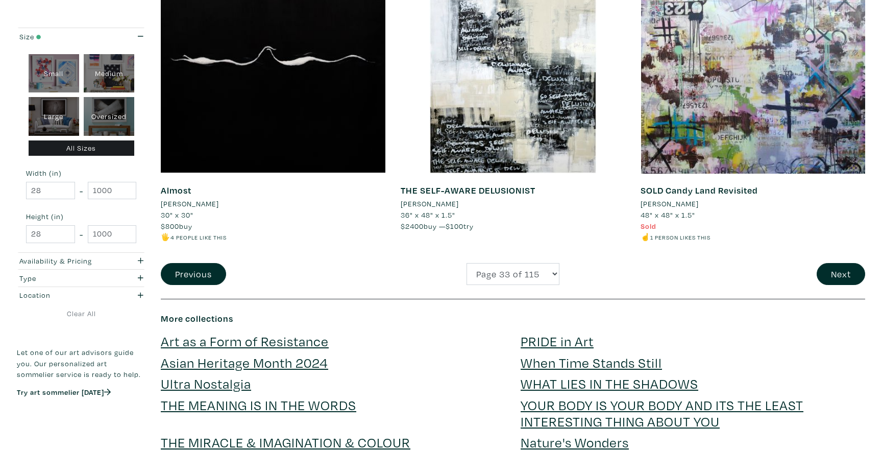
click at [848, 279] on button "Next" at bounding box center [841, 274] width 49 height 22
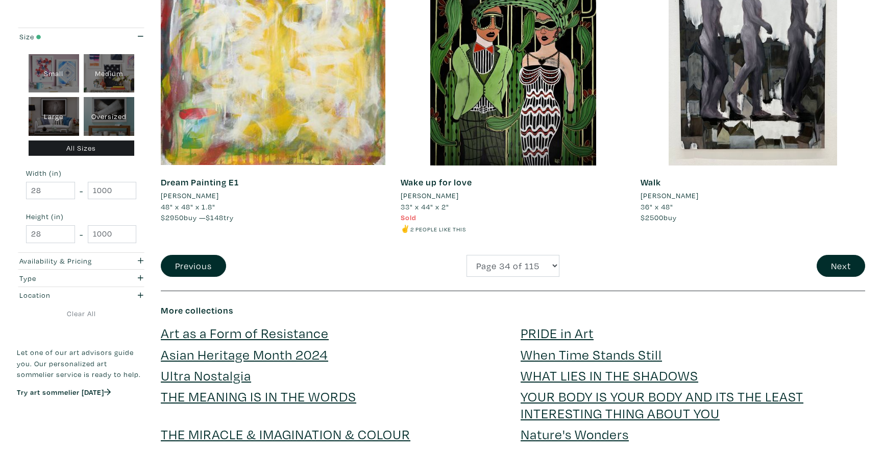
scroll to position [2426, 0]
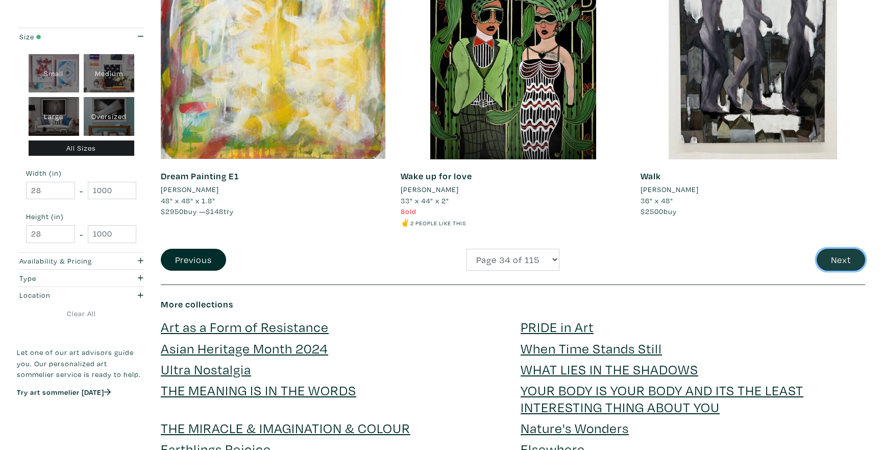
click at [850, 257] on button "Next" at bounding box center [841, 260] width 49 height 22
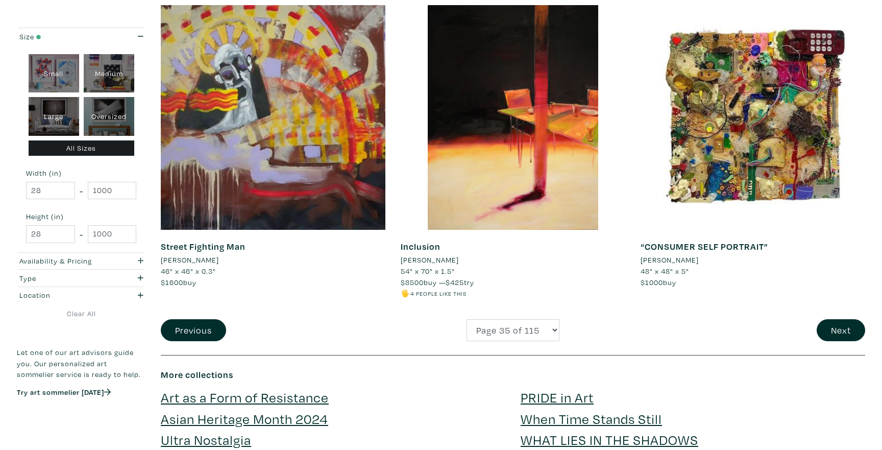
scroll to position [2378, 0]
click at [849, 322] on button "Next" at bounding box center [841, 330] width 49 height 22
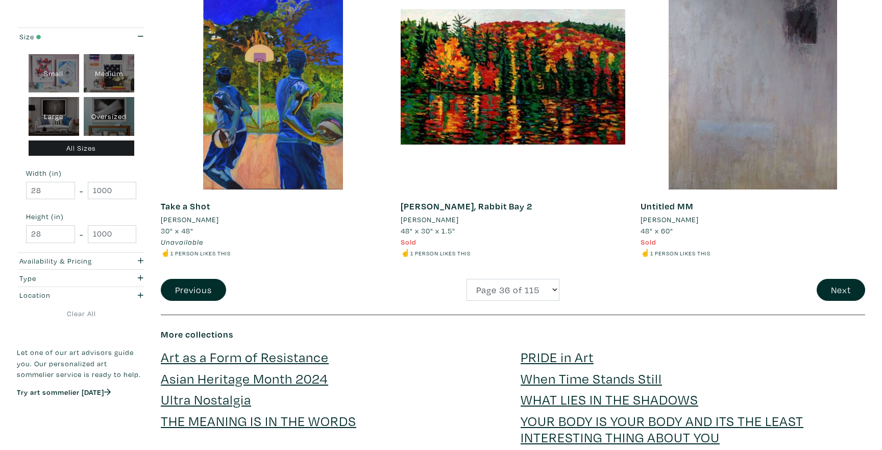
scroll to position [2431, 0]
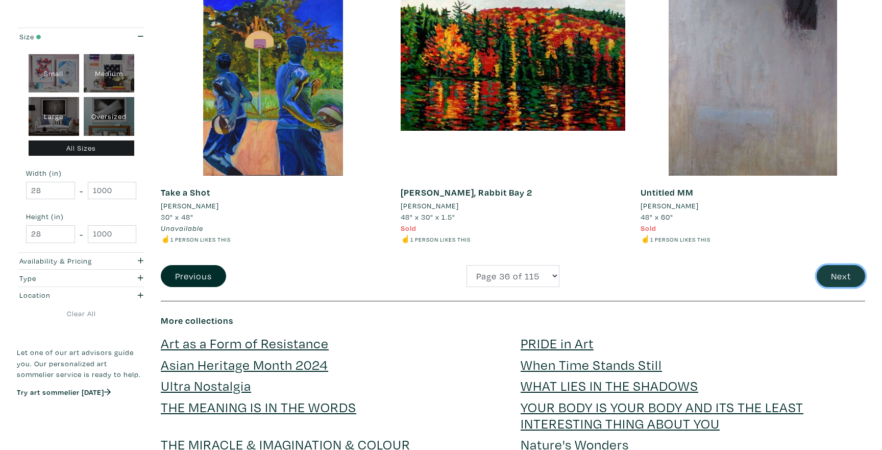
click at [860, 275] on button "Next" at bounding box center [841, 276] width 49 height 22
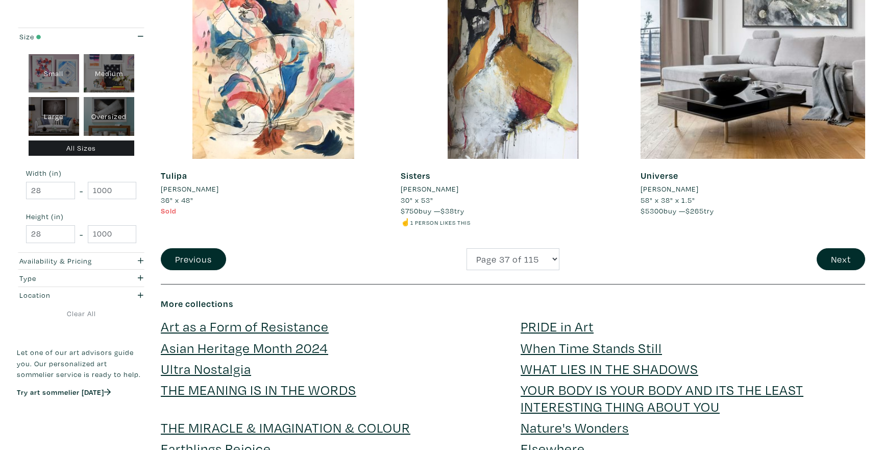
scroll to position [2430, 0]
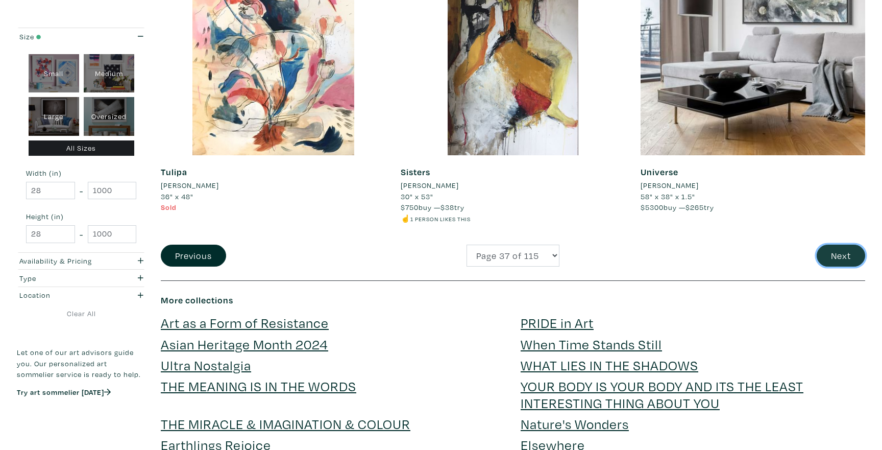
click at [857, 251] on button "Next" at bounding box center [841, 256] width 49 height 22
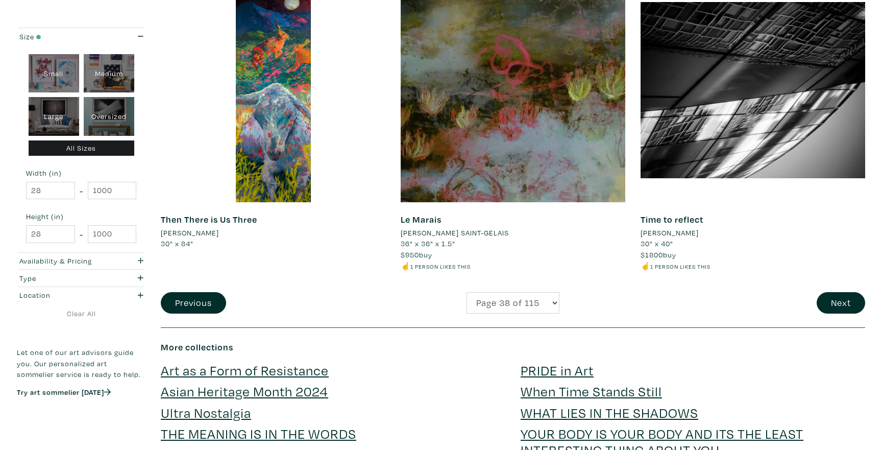
scroll to position [2395, 0]
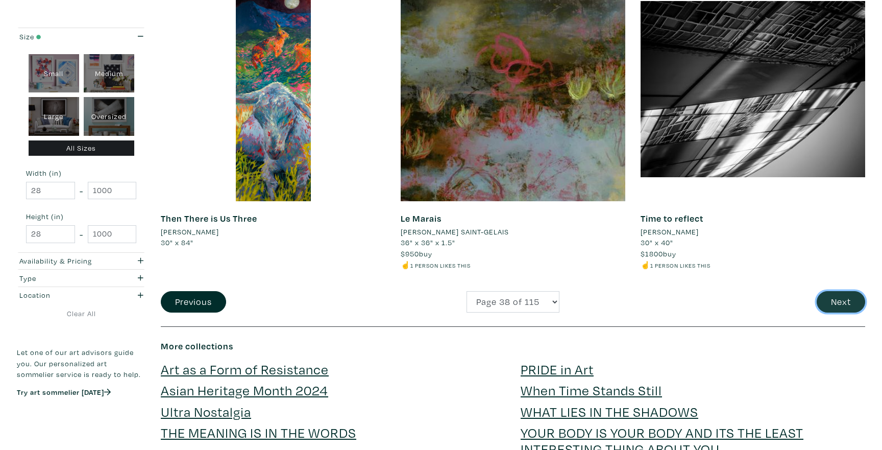
click at [848, 298] on button "Next" at bounding box center [841, 302] width 49 height 22
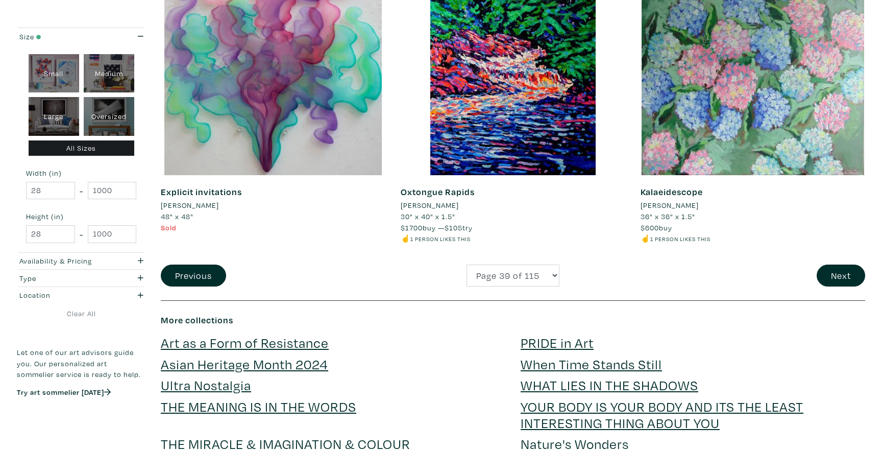
scroll to position [2431, 0]
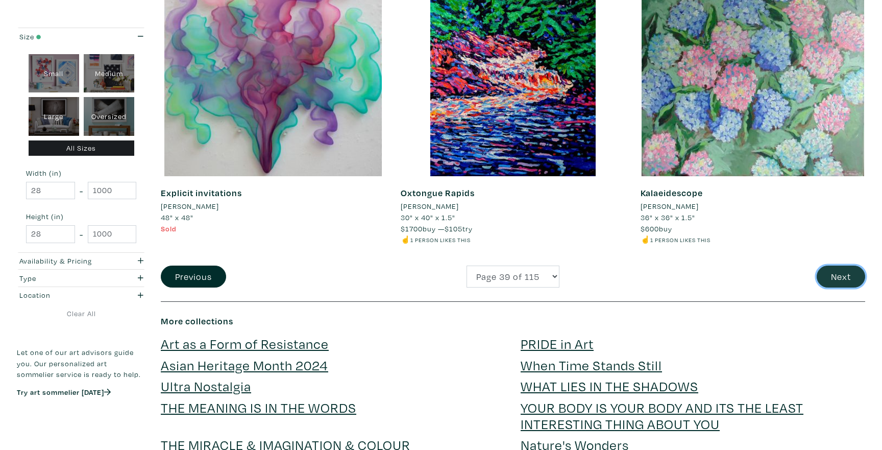
click at [863, 275] on button "Next" at bounding box center [841, 276] width 49 height 22
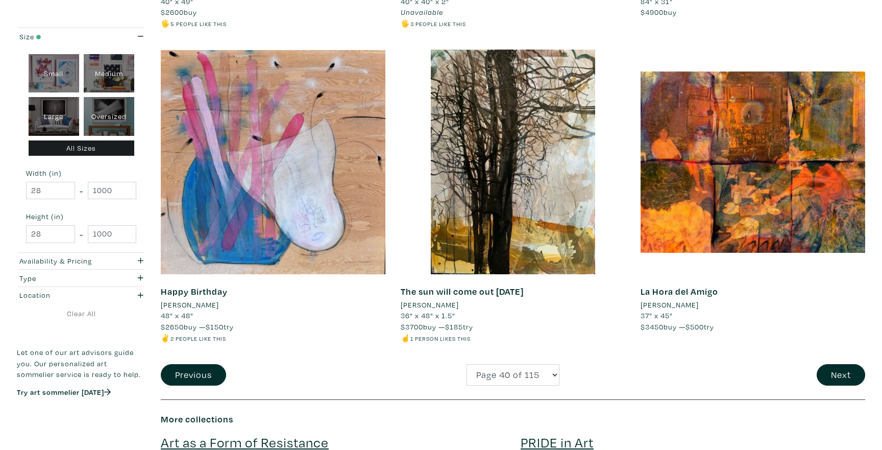
scroll to position [2321, 0]
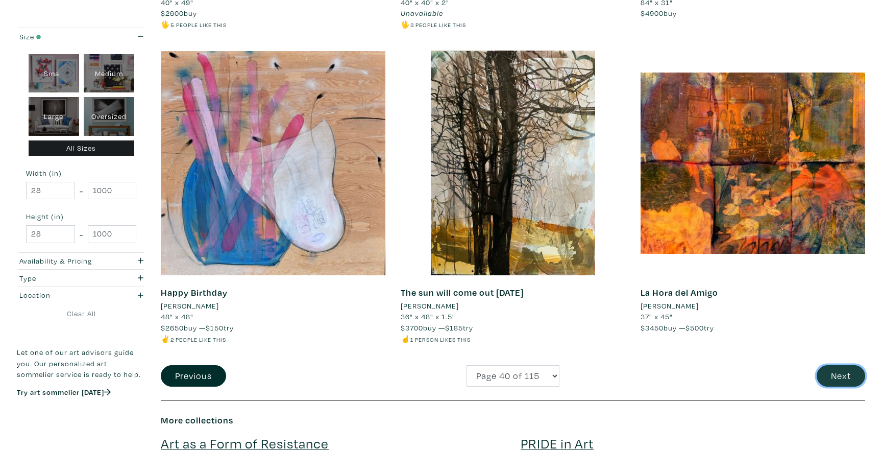
click at [836, 378] on button "Next" at bounding box center [841, 376] width 49 height 22
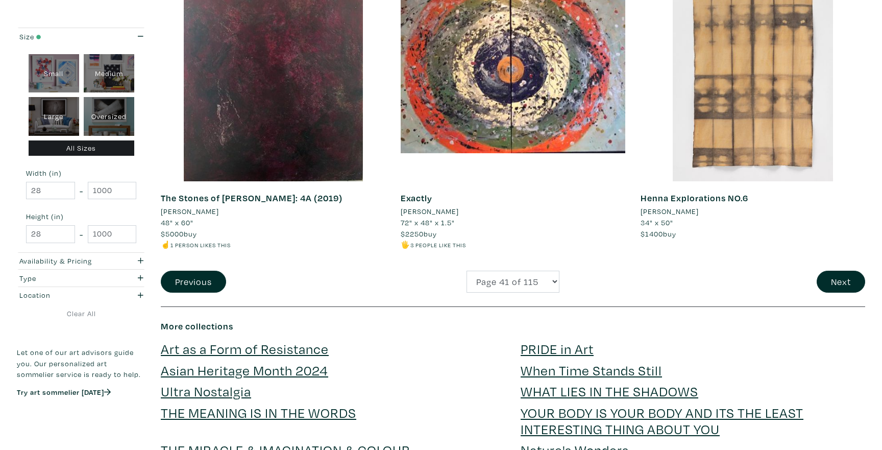
scroll to position [2428, 0]
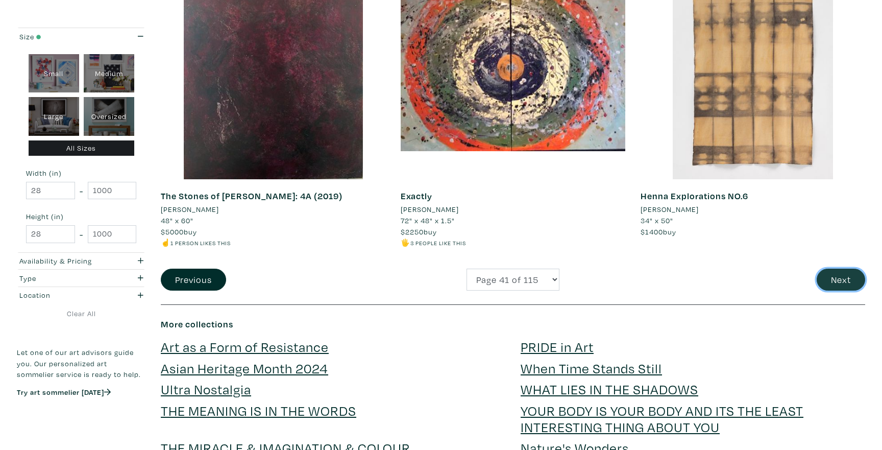
click at [832, 269] on button "Next" at bounding box center [841, 280] width 49 height 22
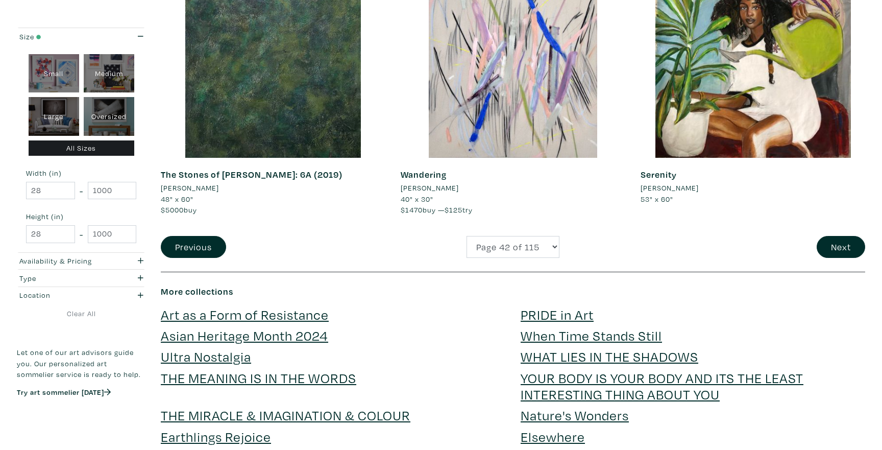
scroll to position [2428, 0]
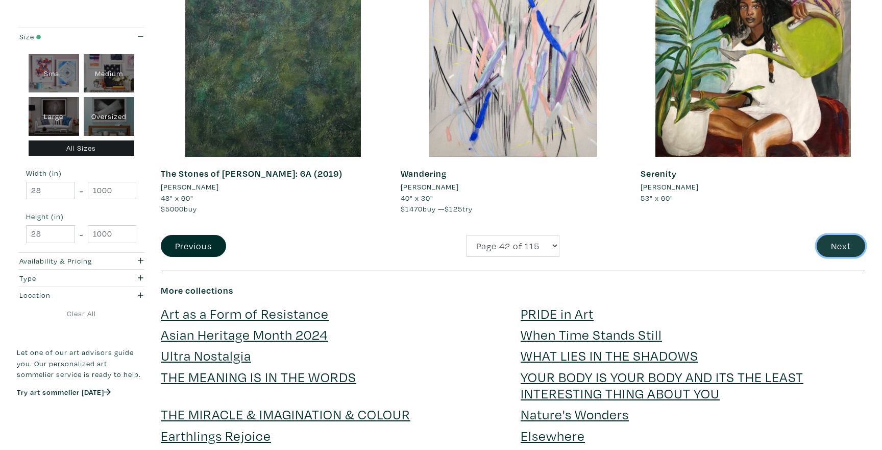
click at [850, 246] on button "Next" at bounding box center [841, 246] width 49 height 22
